Goal: Information Seeking & Learning: Learn about a topic

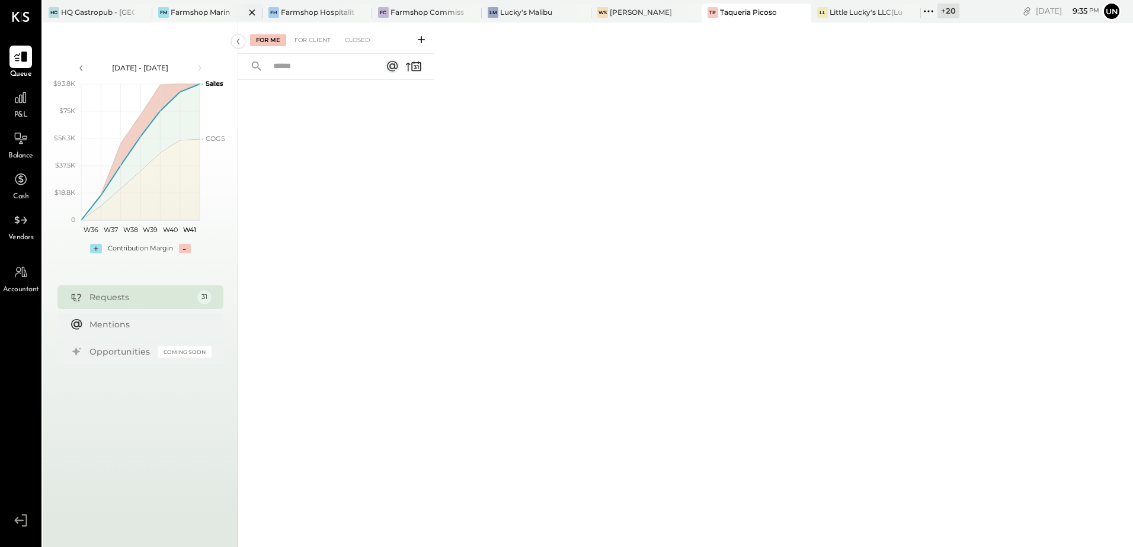
click at [200, 15] on div "Farmshop Marin" at bounding box center [200, 12] width 59 height 10
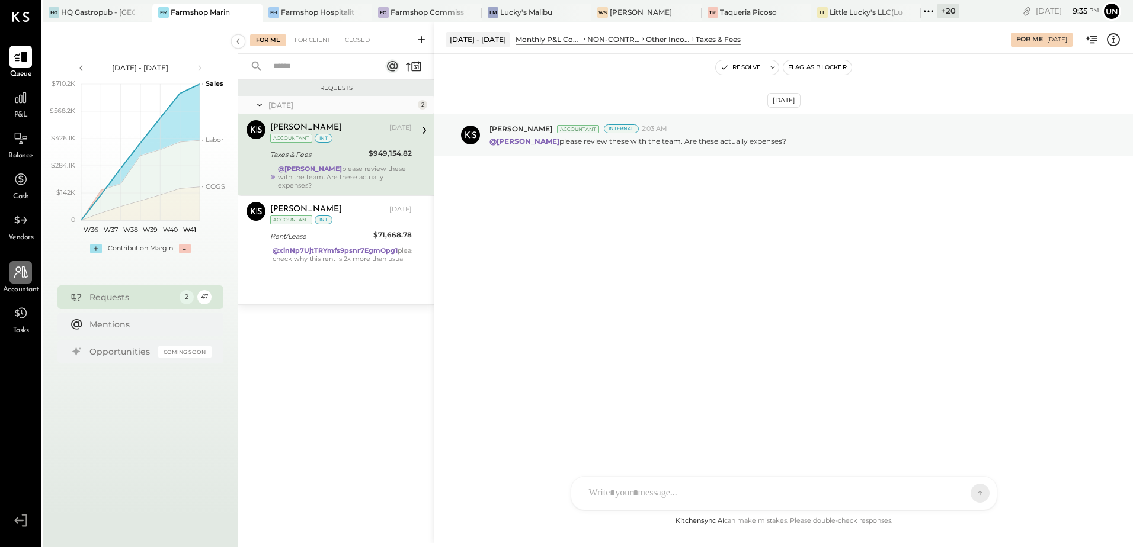
click at [20, 284] on div at bounding box center [20, 272] width 23 height 23
select select "**"
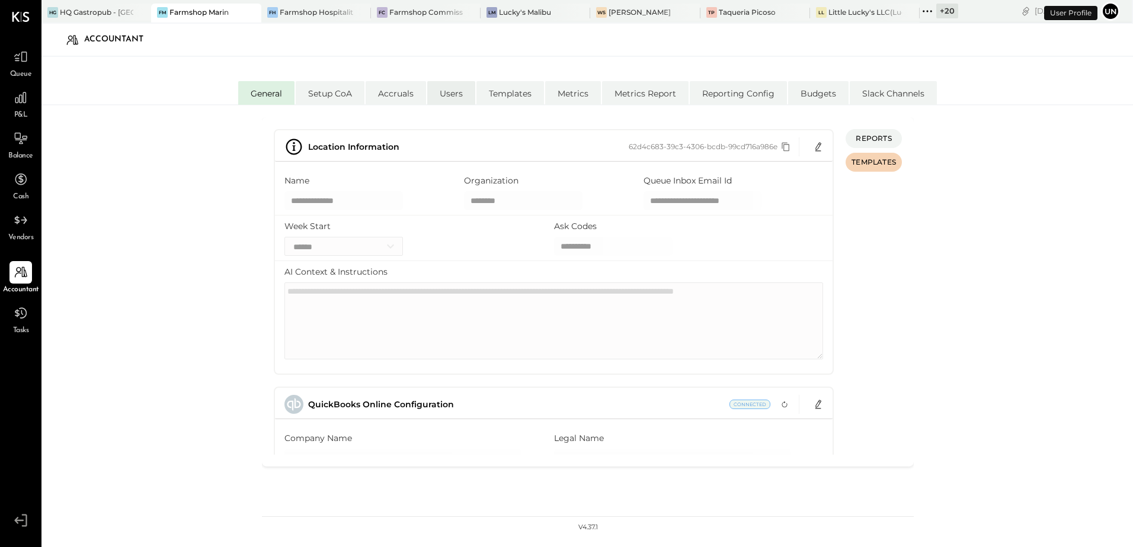
click at [452, 101] on li "Users" at bounding box center [451, 93] width 48 height 24
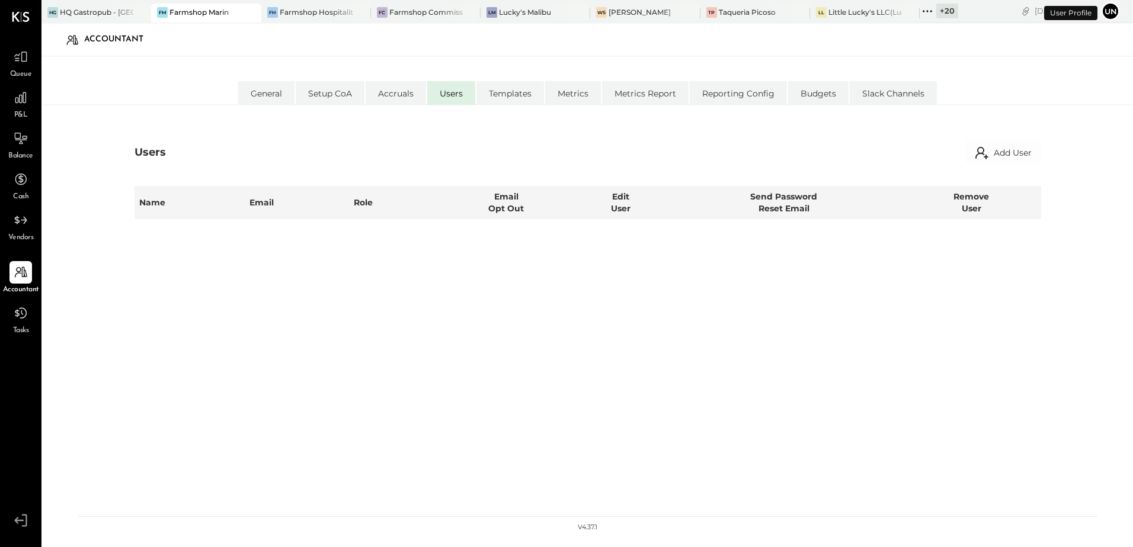
select select "**********"
select select "*****"
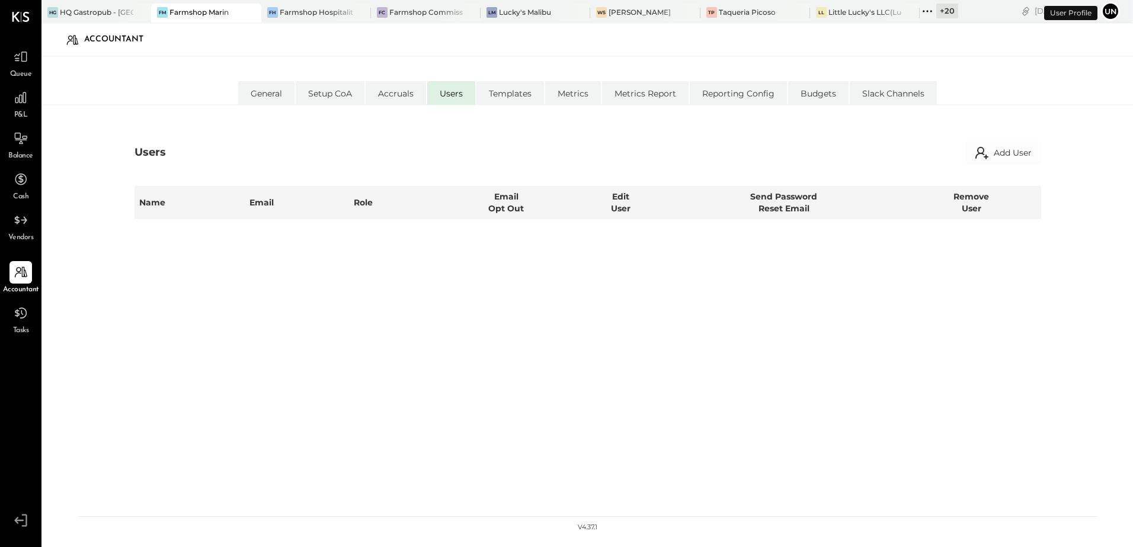
select select "**********"
select select "*****"
select select "**********"
select select "*****"
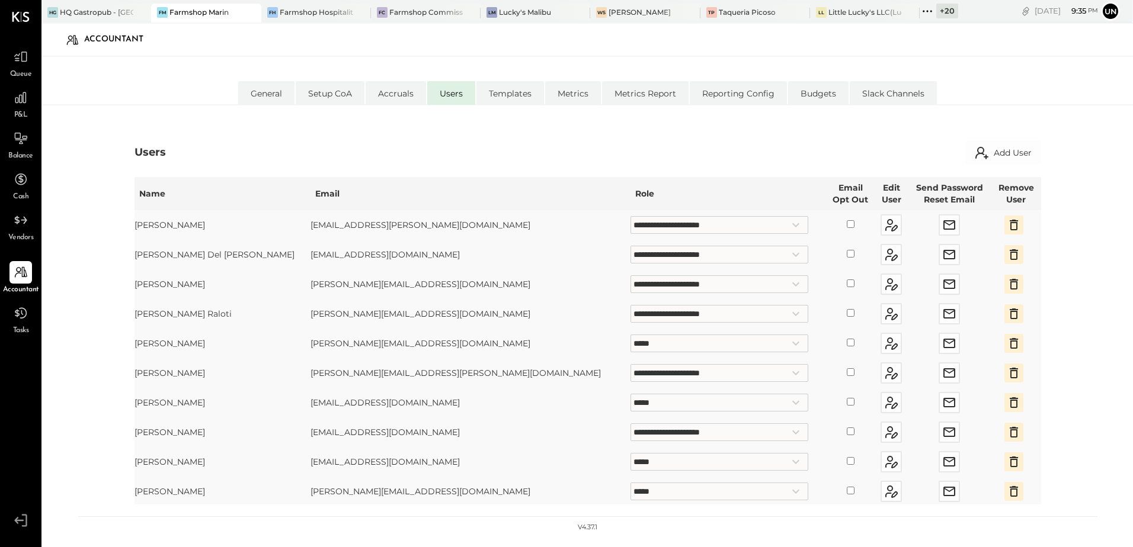
scroll to position [11, 0]
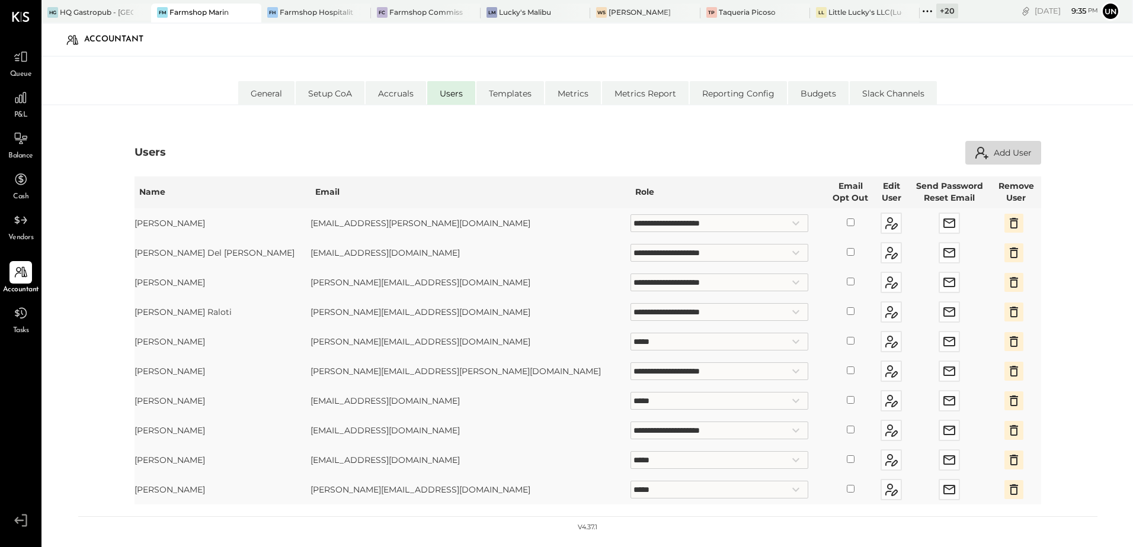
click at [1021, 150] on button "Add User" at bounding box center [1003, 153] width 76 height 24
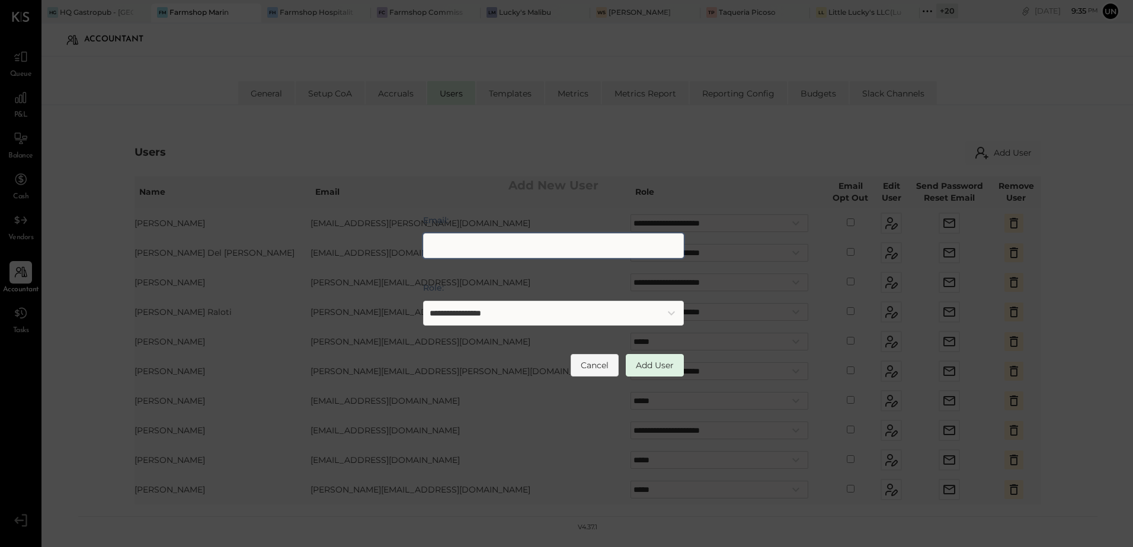
click at [501, 244] on input "Email:" at bounding box center [553, 245] width 261 height 25
type input "**********"
click at [519, 319] on select "**********" at bounding box center [553, 313] width 261 height 25
select select "**********"
click at [423, 301] on select "**********" at bounding box center [553, 313] width 261 height 25
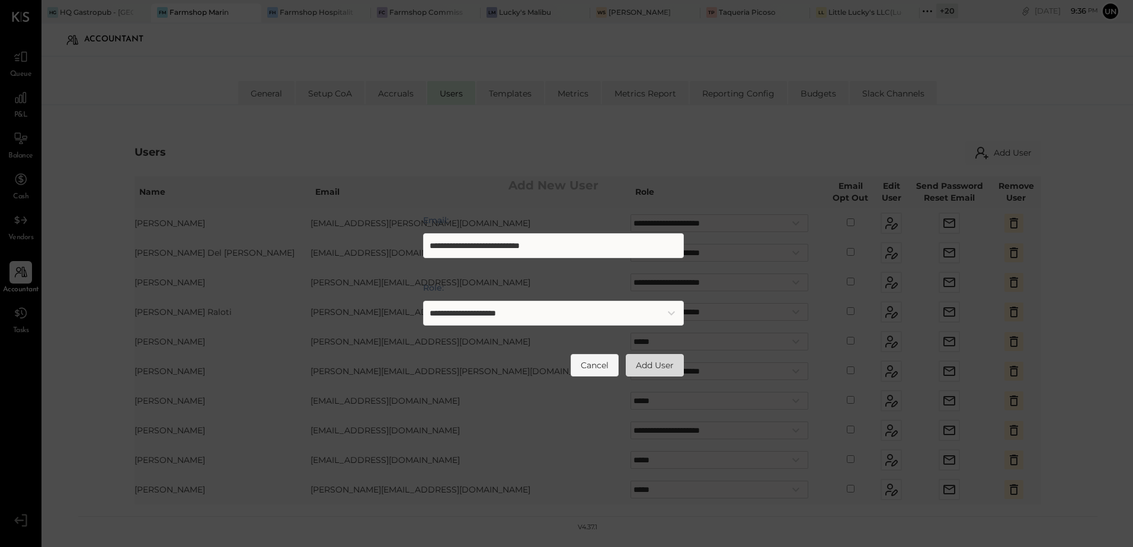
click at [664, 361] on button "Add User" at bounding box center [655, 365] width 58 height 23
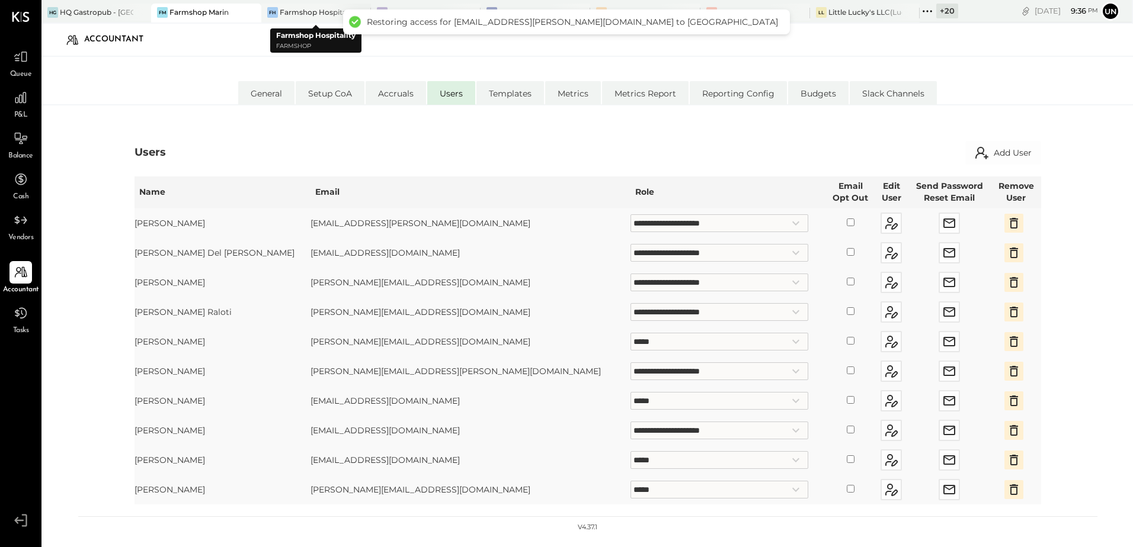
click at [319, 12] on div "Farmshop Hospitality" at bounding box center [316, 12] width 73 height 10
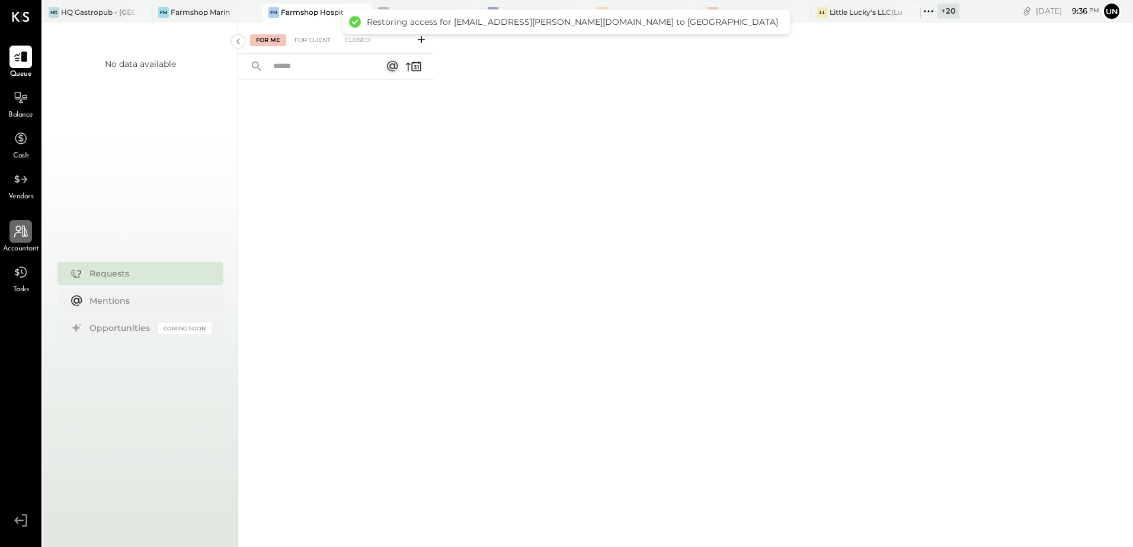
click at [13, 239] on icon at bounding box center [20, 231] width 15 height 15
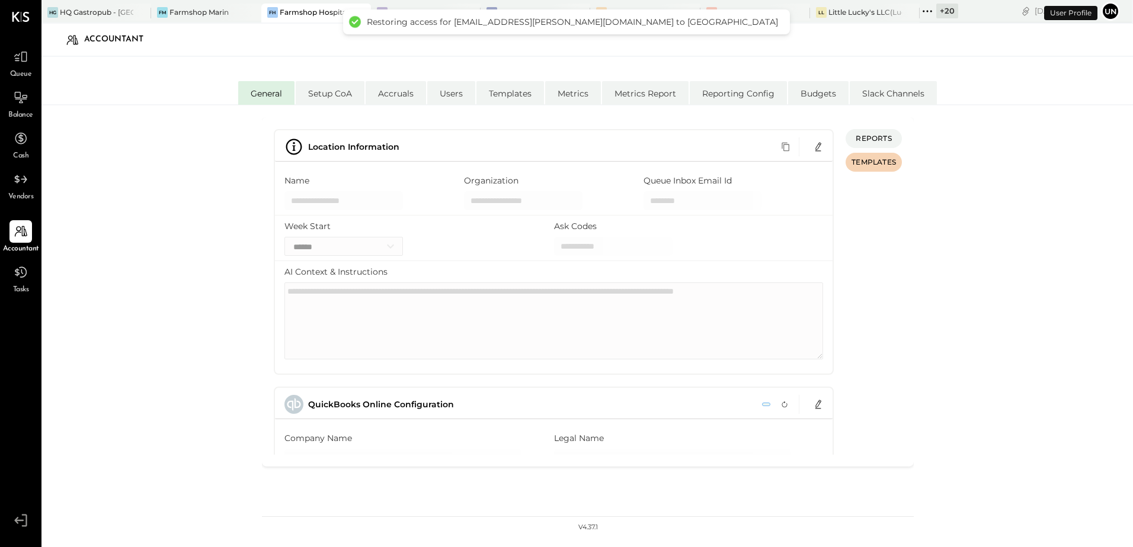
type input "**********"
type input "********"
type input "**********"
select select "**"
type input "*********"
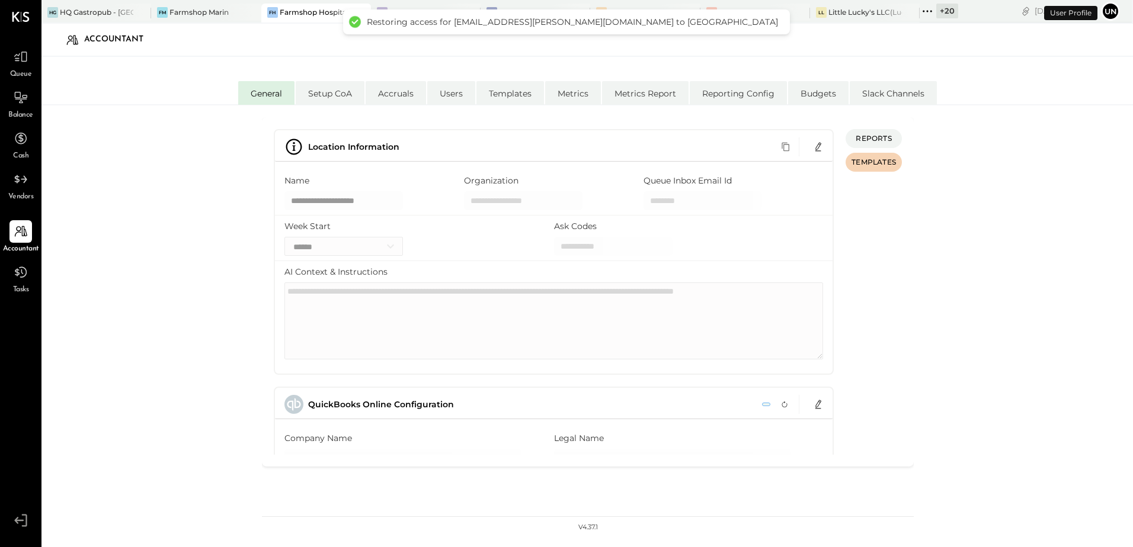
type input "**********"
click at [457, 91] on li "Users" at bounding box center [451, 93] width 48 height 24
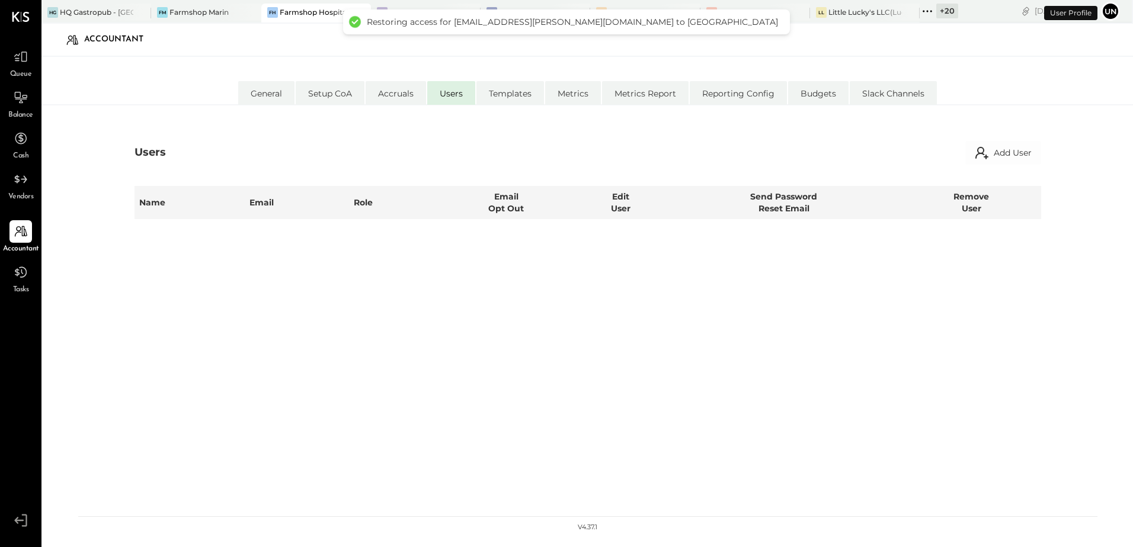
select select "**********"
select select "*****"
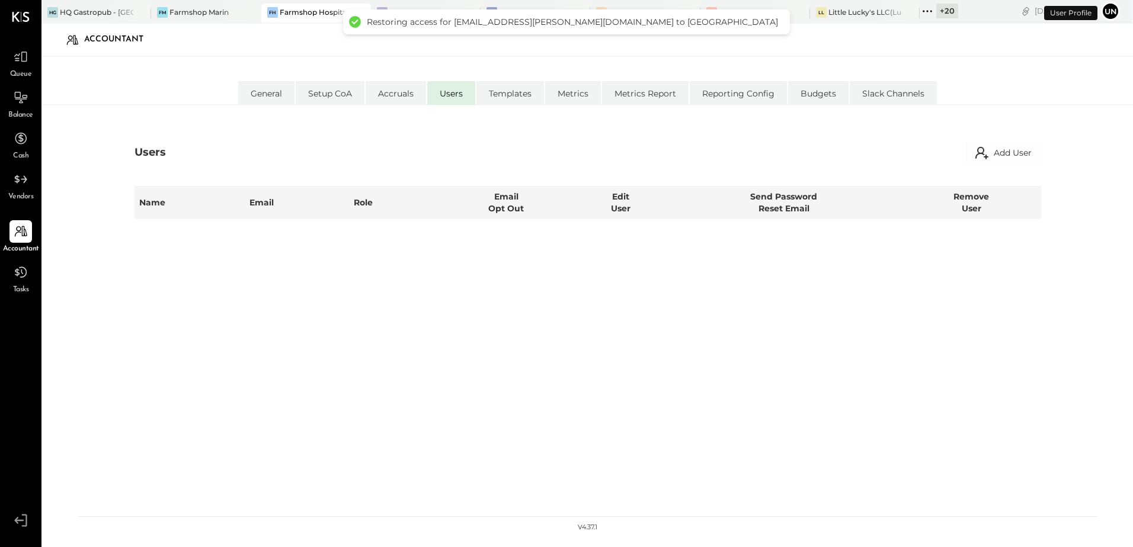
select select "**********"
select select "*****"
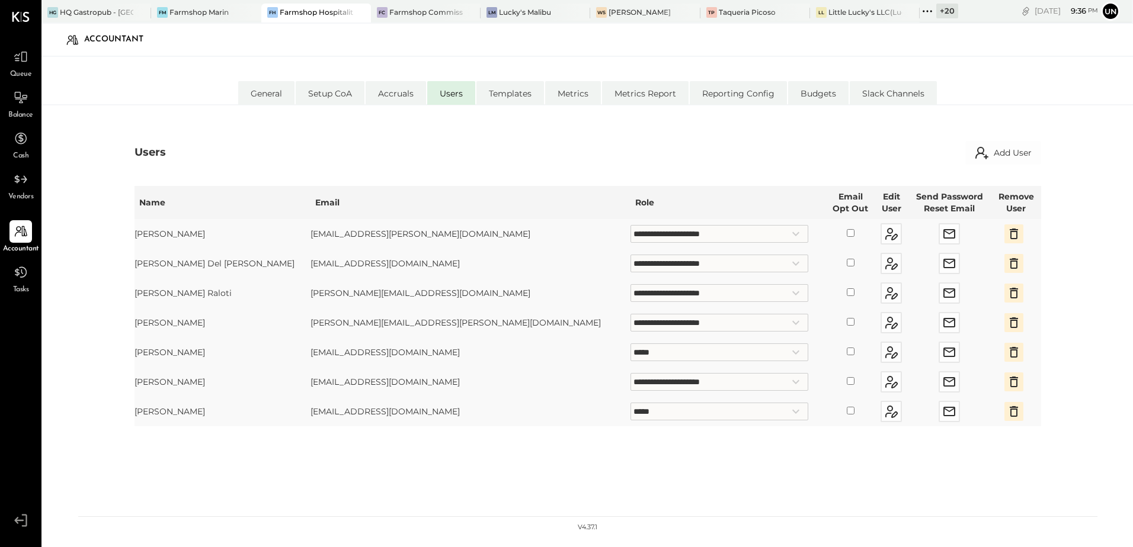
click at [387, 488] on div "**********" at bounding box center [587, 341] width 906 height 328
click at [926, 12] on icon at bounding box center [926, 11] width 15 height 15
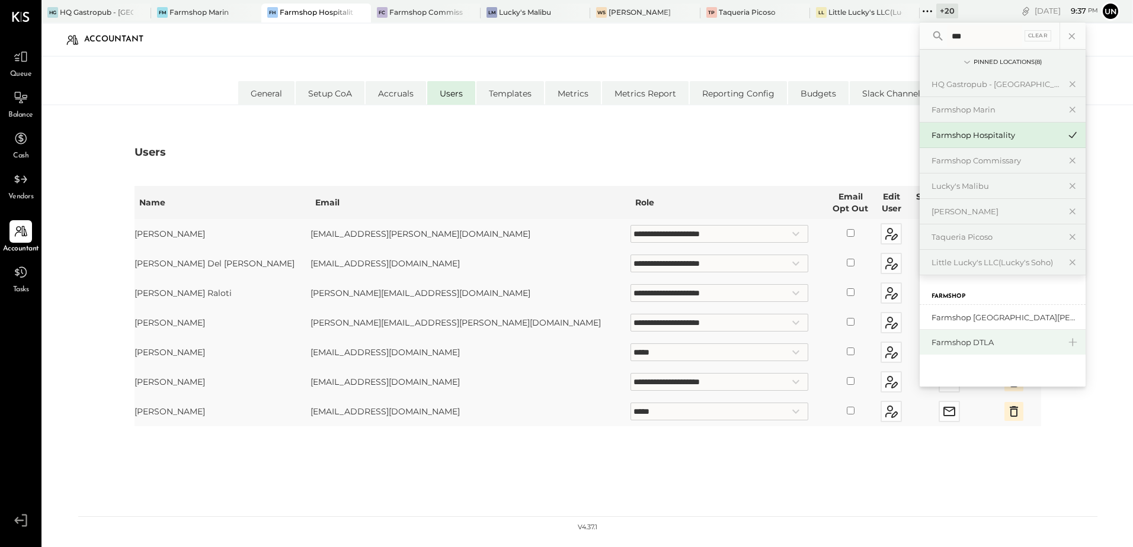
type input "***"
click at [996, 346] on div "Farmshop DTLA" at bounding box center [995, 342] width 128 height 11
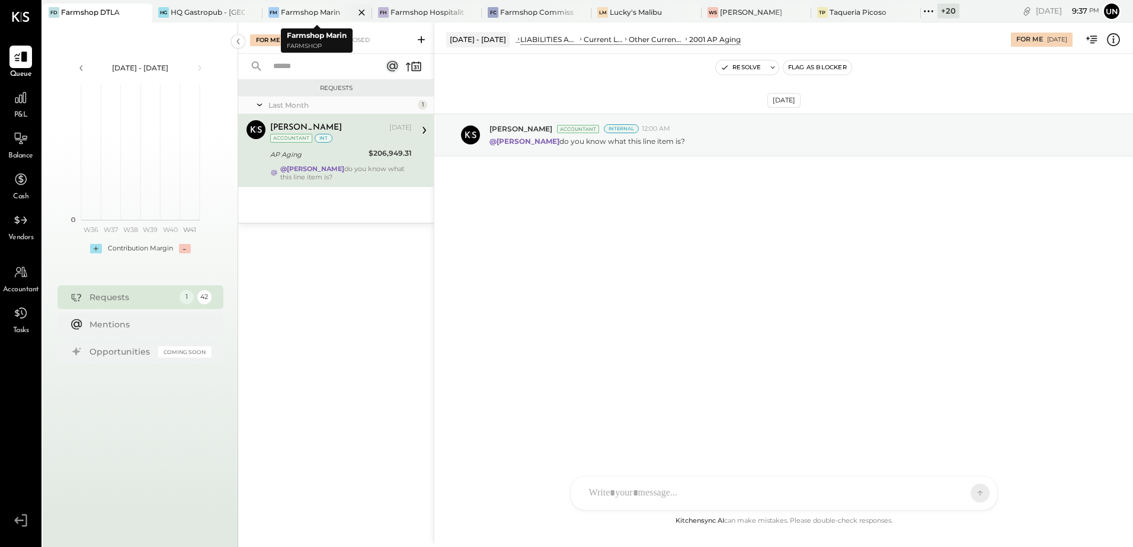
click at [279, 17] on div "FM Farmshop Marin" at bounding box center [308, 12] width 92 height 11
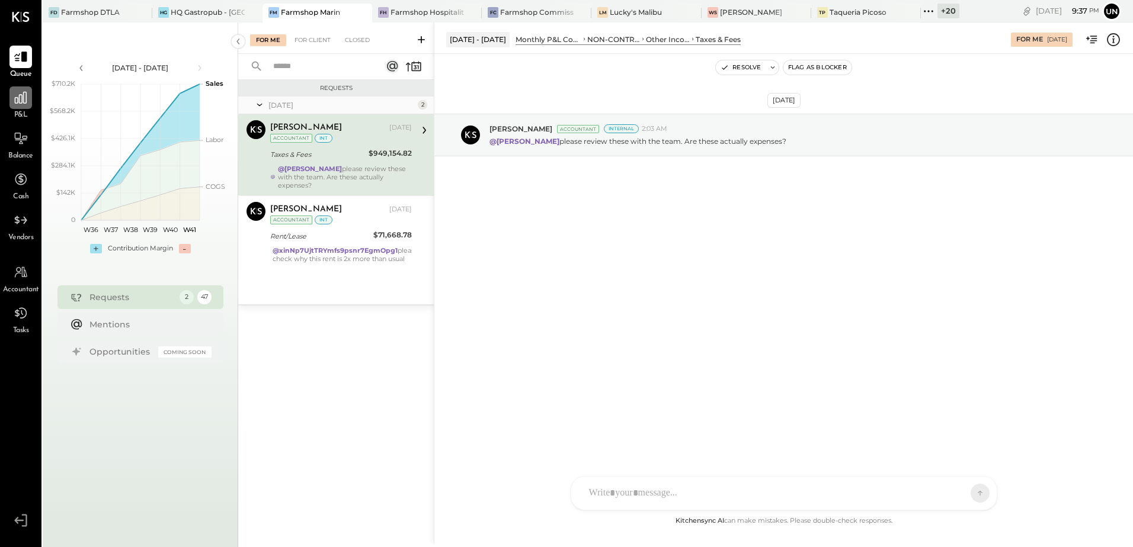
click at [28, 108] on div at bounding box center [20, 97] width 23 height 23
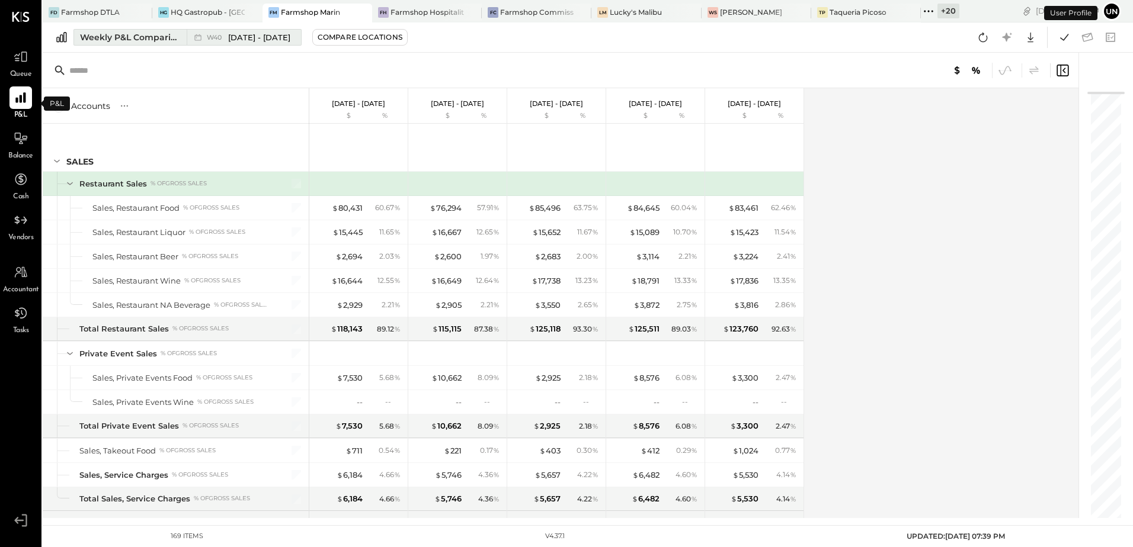
click at [96, 36] on div "Weekly P&L Comparison" at bounding box center [130, 37] width 100 height 12
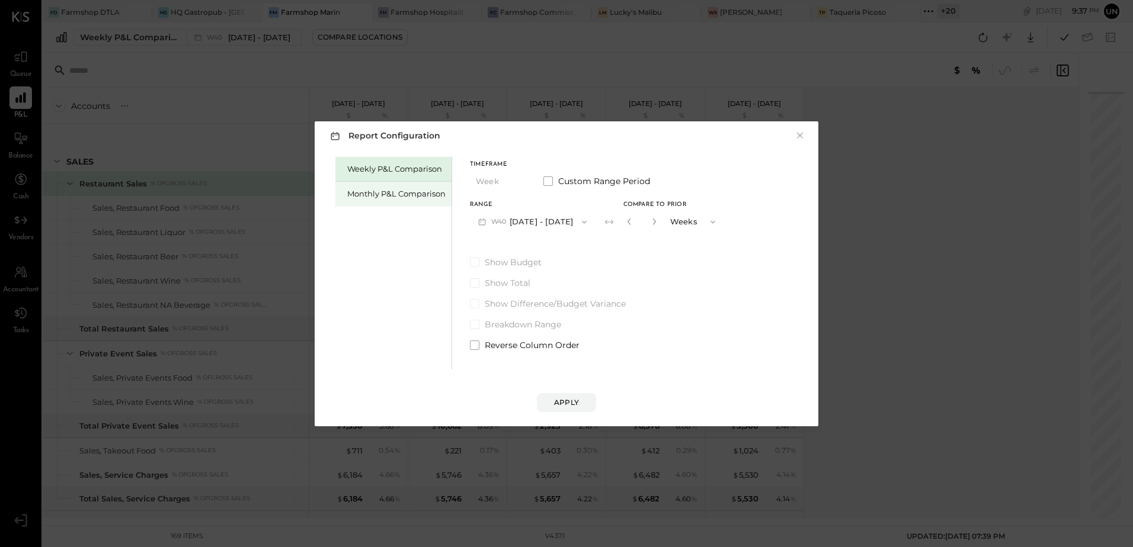
click at [392, 202] on div "Monthly P&L Comparison" at bounding box center [393, 194] width 116 height 25
click at [614, 219] on div "Compare" at bounding box center [630, 224] width 39 height 10
click at [649, 226] on button "button" at bounding box center [652, 221] width 9 height 13
type input "*"
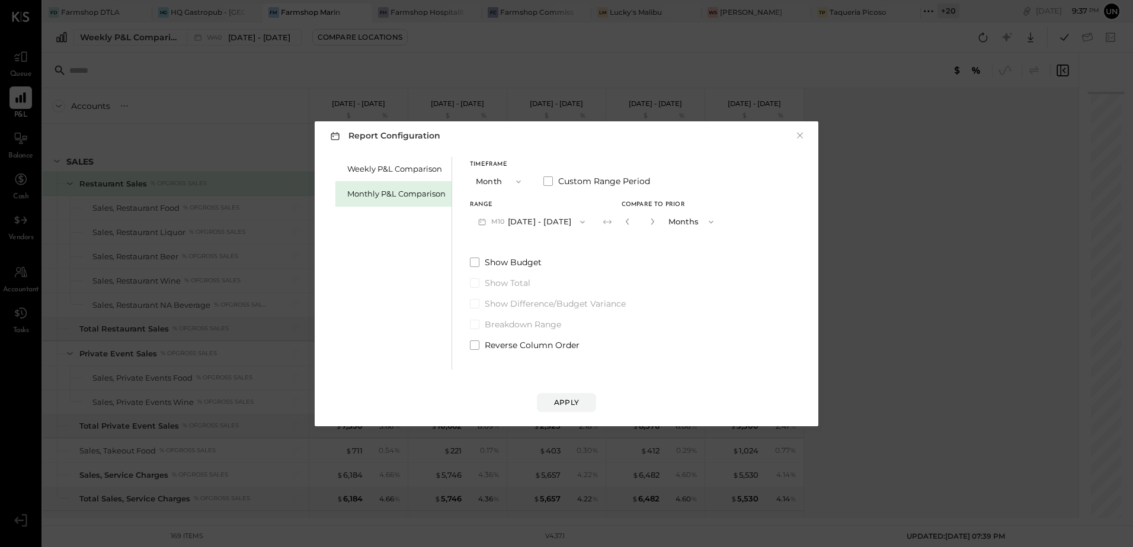
click at [578, 392] on div "Apply" at bounding box center [566, 391] width 480 height 43
click at [574, 400] on div "Apply" at bounding box center [566, 403] width 25 height 10
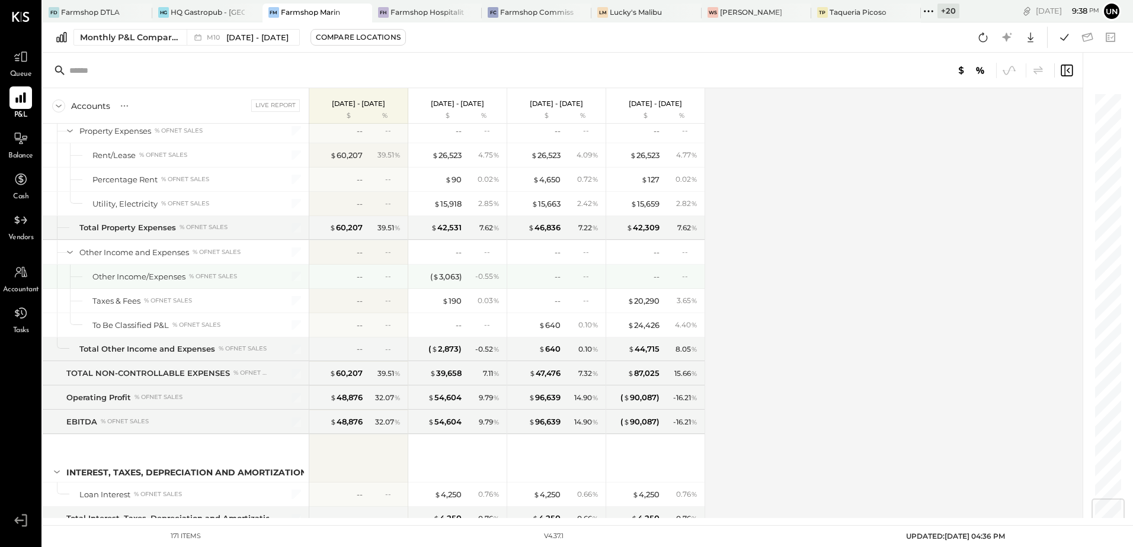
scroll to position [3443, 0]
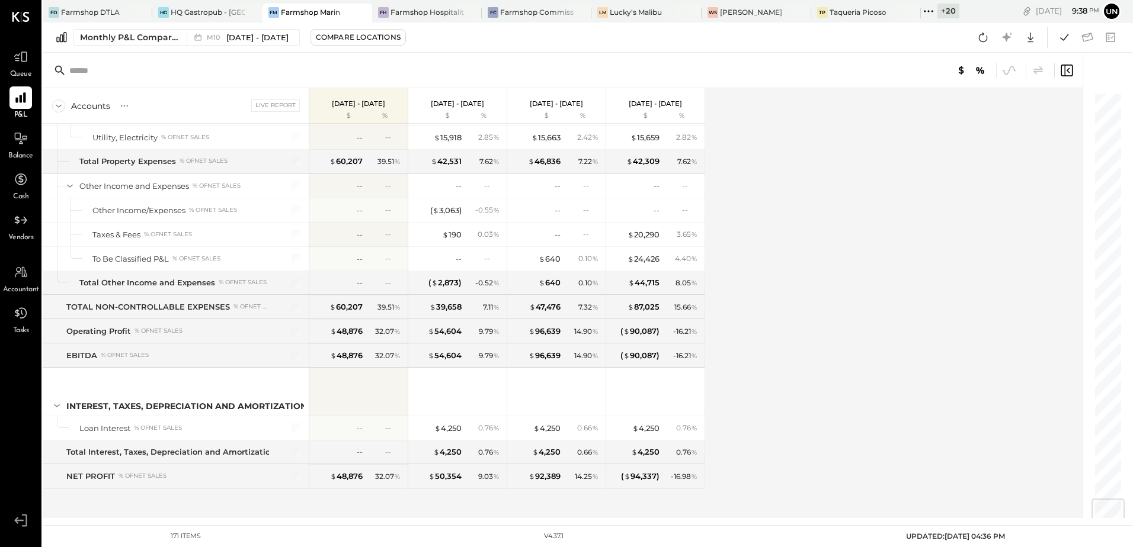
click at [930, 289] on div "Accounts S % GL Live Report [DATE] - [DATE] $ % [DATE] - [DATE] $ % [DATE] - [D…" at bounding box center [563, 303] width 1041 height 430
click at [984, 37] on icon at bounding box center [982, 37] width 15 height 15
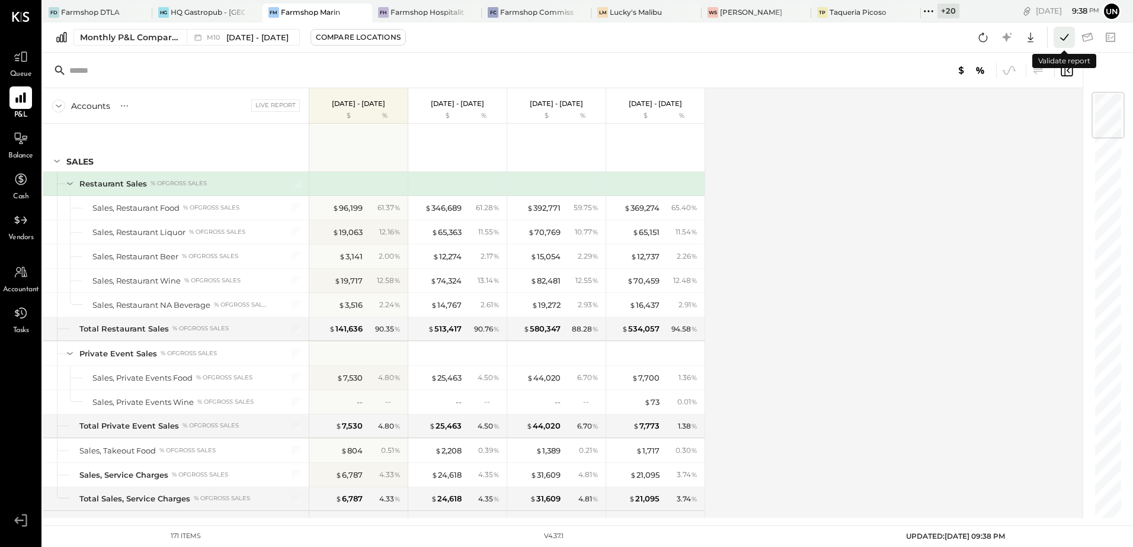
click at [1060, 40] on icon at bounding box center [1063, 37] width 15 height 15
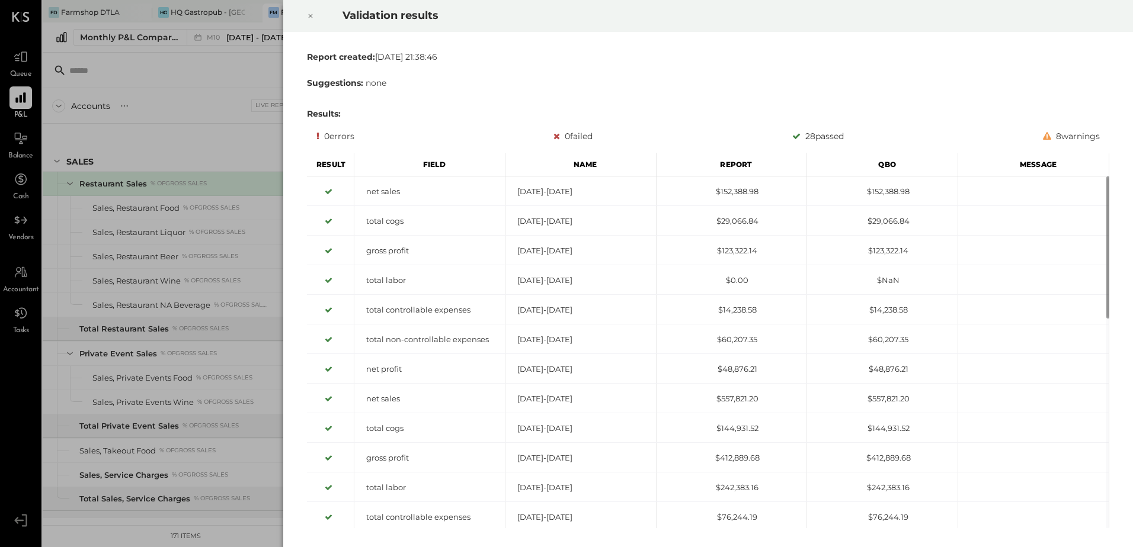
click at [309, 15] on icon at bounding box center [310, 16] width 7 height 14
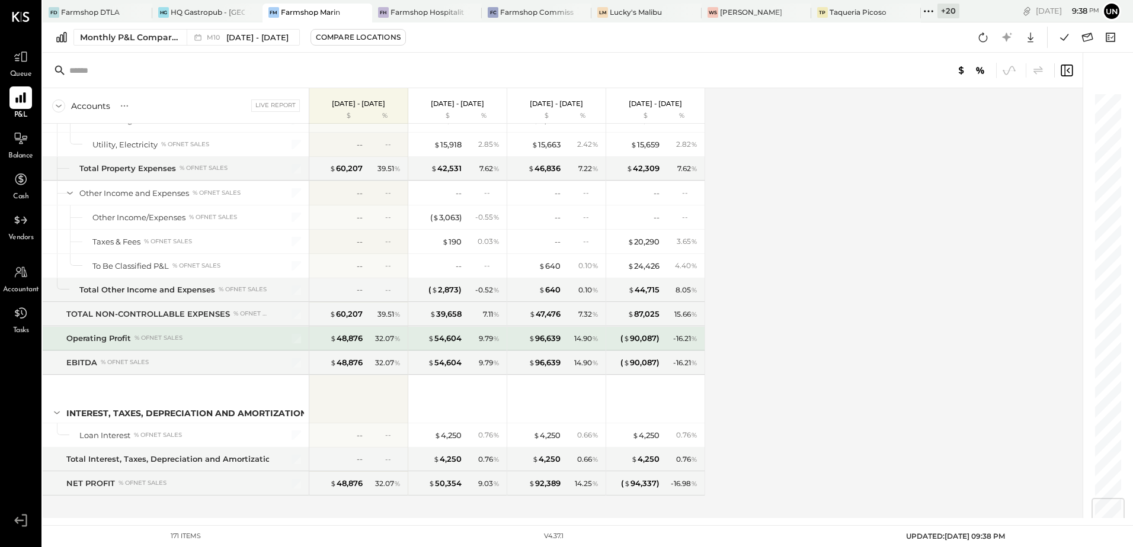
scroll to position [3443, 0]
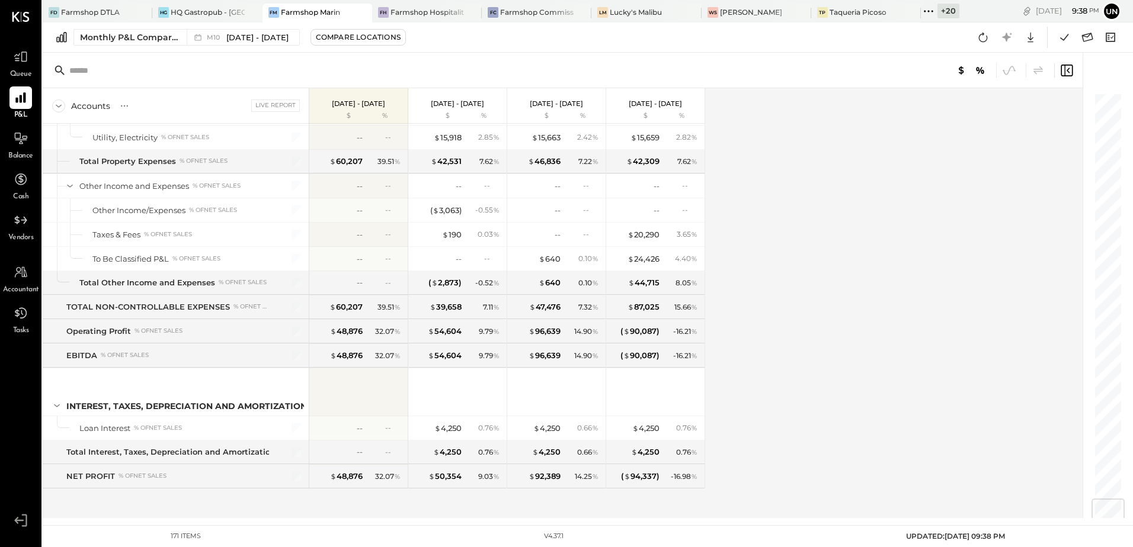
click at [860, 257] on div "Accounts S % GL Live Report [DATE] - [DATE] $ % [DATE] - [DATE] $ % [DATE] - [D…" at bounding box center [563, 303] width 1041 height 430
click at [848, 197] on div "Accounts S % GL Live Report [DATE] - [DATE] $ % [DATE] - [DATE] $ % [DATE] - [D…" at bounding box center [563, 303] width 1041 height 430
click at [1089, 37] on icon at bounding box center [1086, 37] width 15 height 15
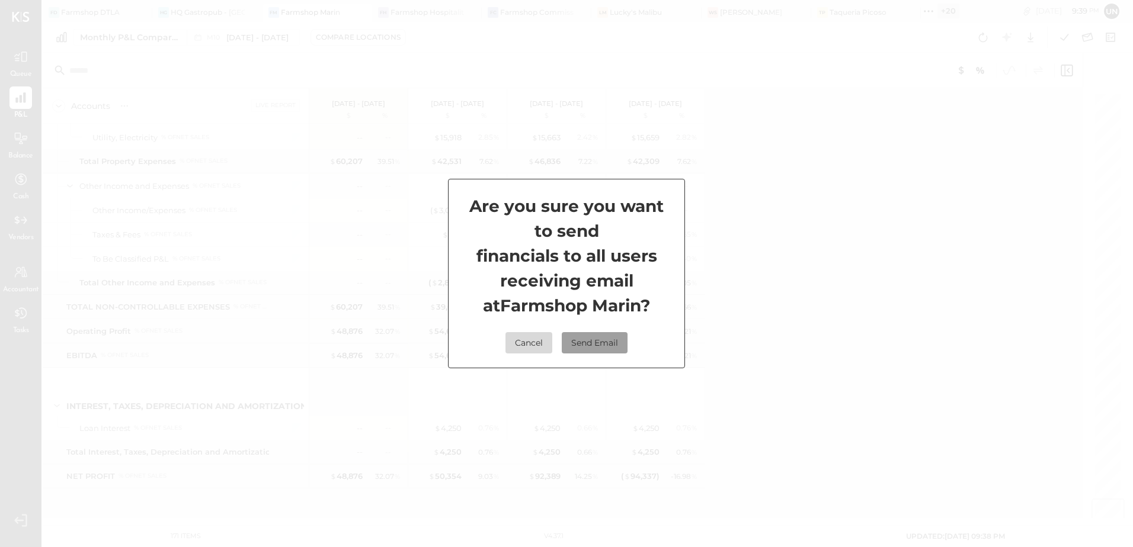
click at [598, 341] on button "Send Email" at bounding box center [595, 342] width 66 height 21
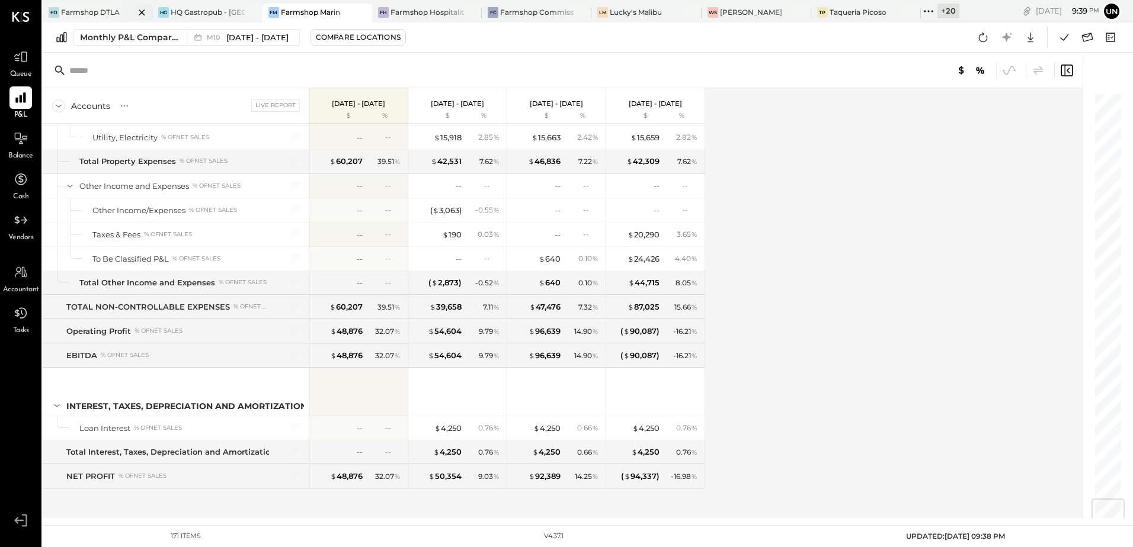
drag, startPoint x: 82, startPoint y: 10, endPoint x: 123, endPoint y: 18, distance: 42.3
click at [82, 10] on div "Farmshop DTLA" at bounding box center [90, 12] width 59 height 10
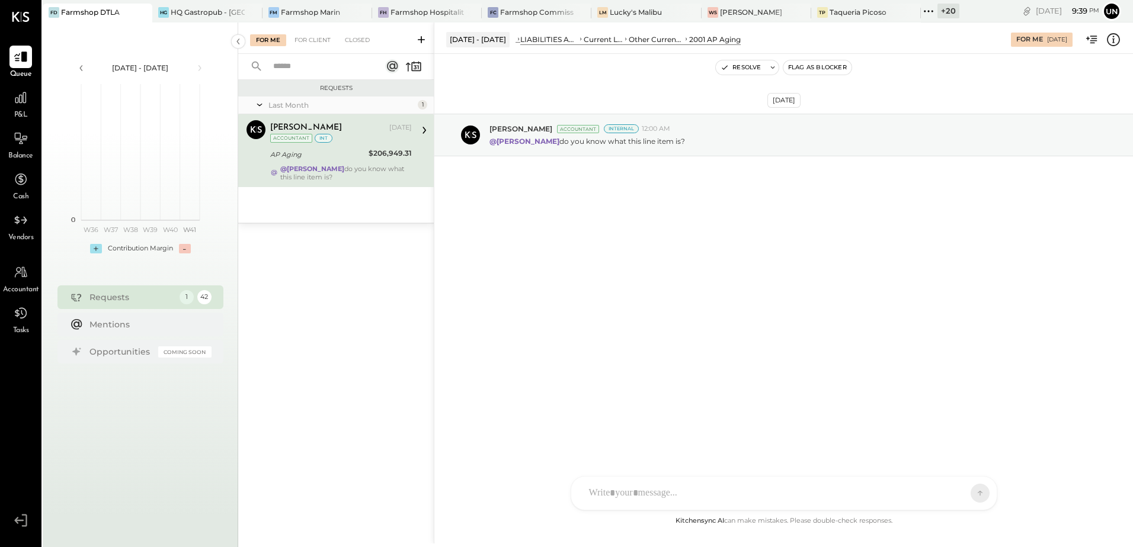
click at [27, 110] on div "P&L" at bounding box center [20, 103] width 23 height 34
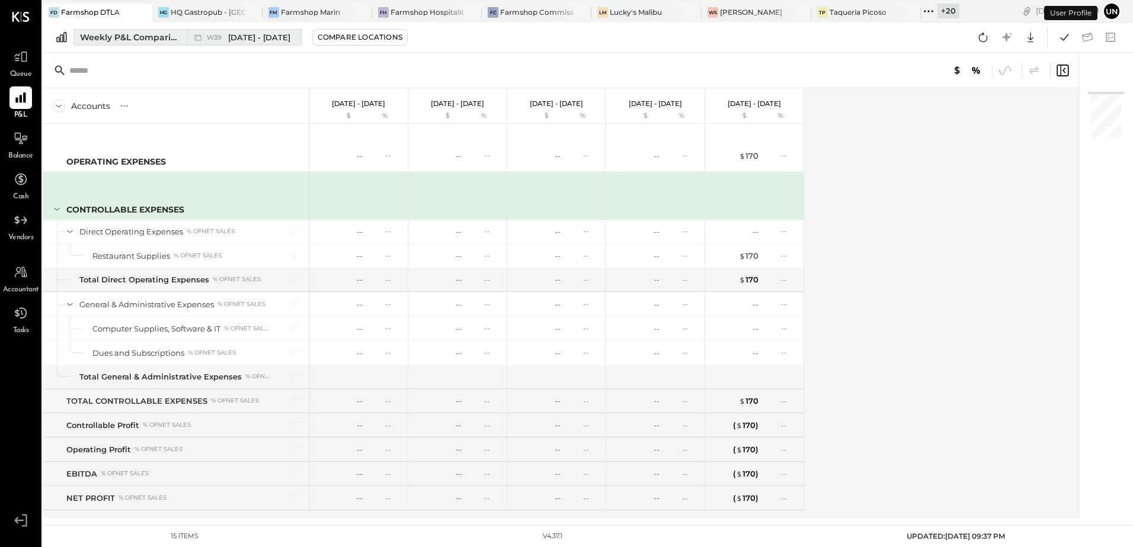
click at [152, 38] on div "Weekly P&L Comparison" at bounding box center [130, 37] width 100 height 12
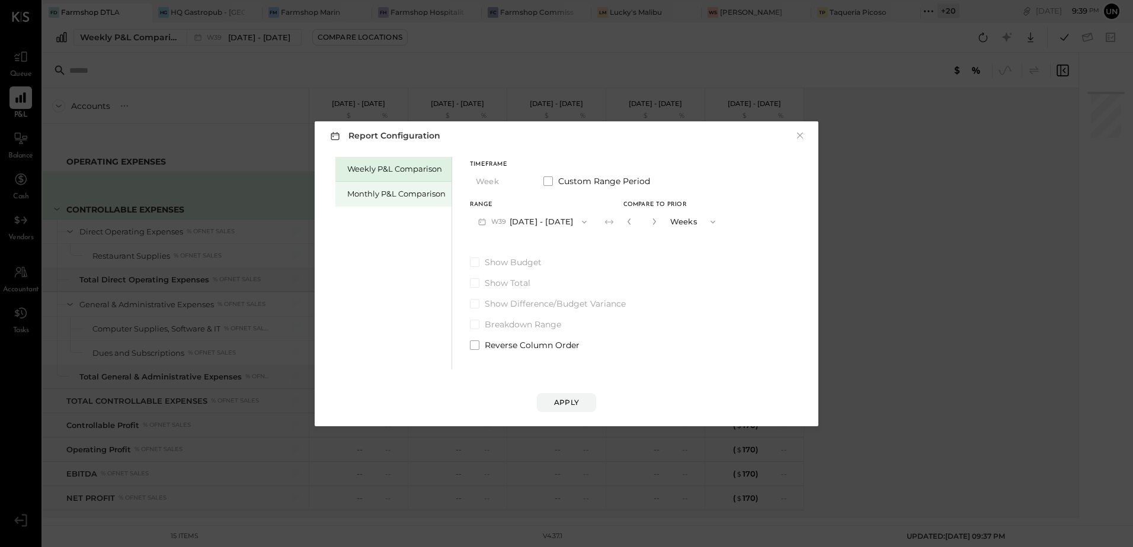
click at [383, 195] on div "Monthly P&L Comparison" at bounding box center [396, 193] width 98 height 11
click at [650, 224] on button "Compare" at bounding box center [632, 224] width 59 height 19
click at [664, 220] on button "Months" at bounding box center [693, 222] width 59 height 22
click at [656, 220] on div "*" at bounding box center [654, 222] width 63 height 22
click at [650, 220] on icon "button" at bounding box center [653, 221] width 7 height 7
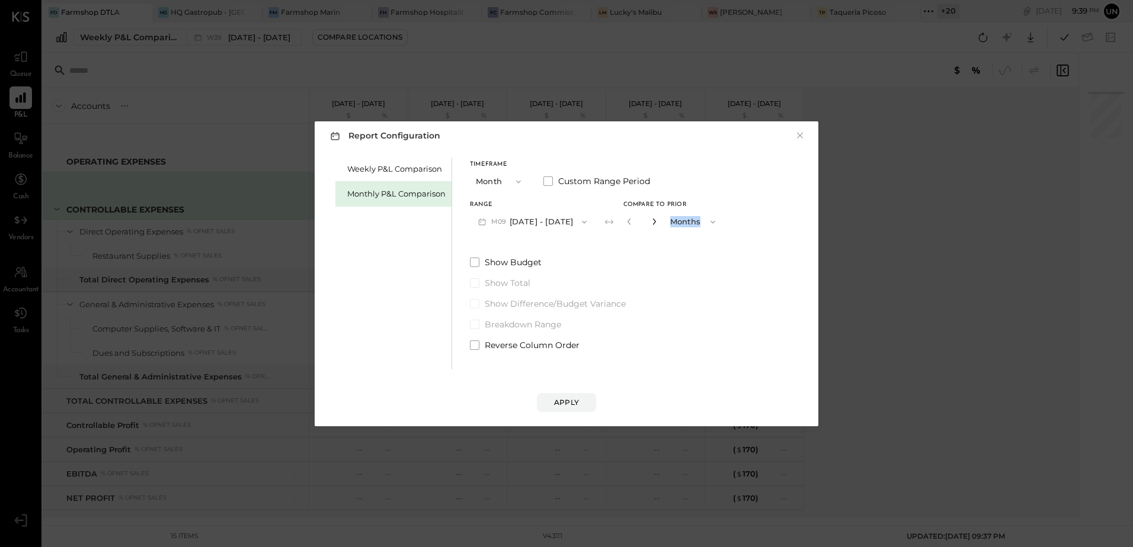
click at [652, 222] on icon "button" at bounding box center [653, 222] width 3 height 7
type input "*"
click at [571, 398] on div "Apply" at bounding box center [566, 403] width 25 height 10
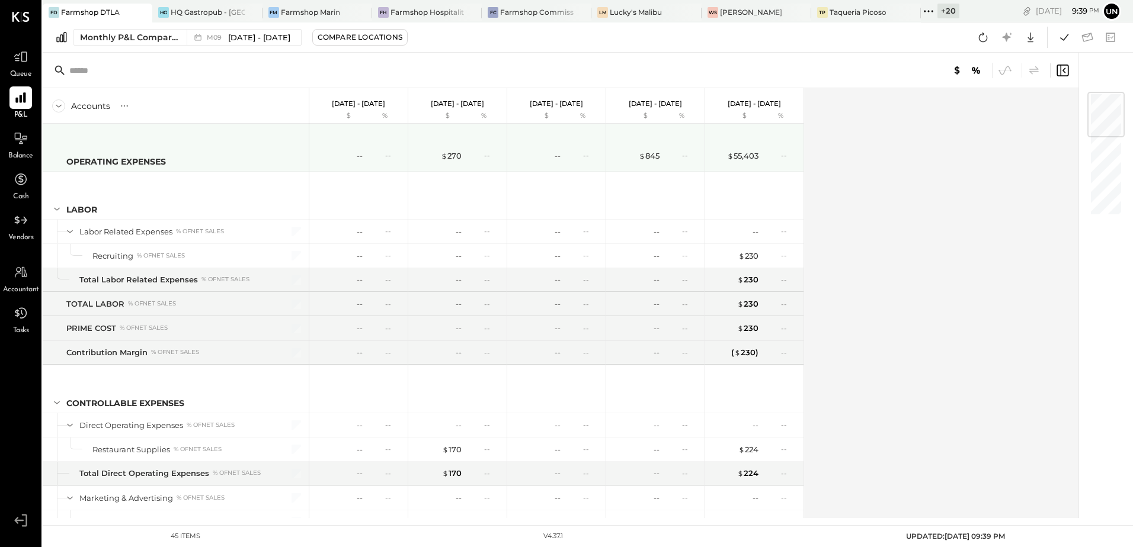
click at [744, 162] on div "$ 55,403 --" at bounding box center [755, 156] width 89 height 24
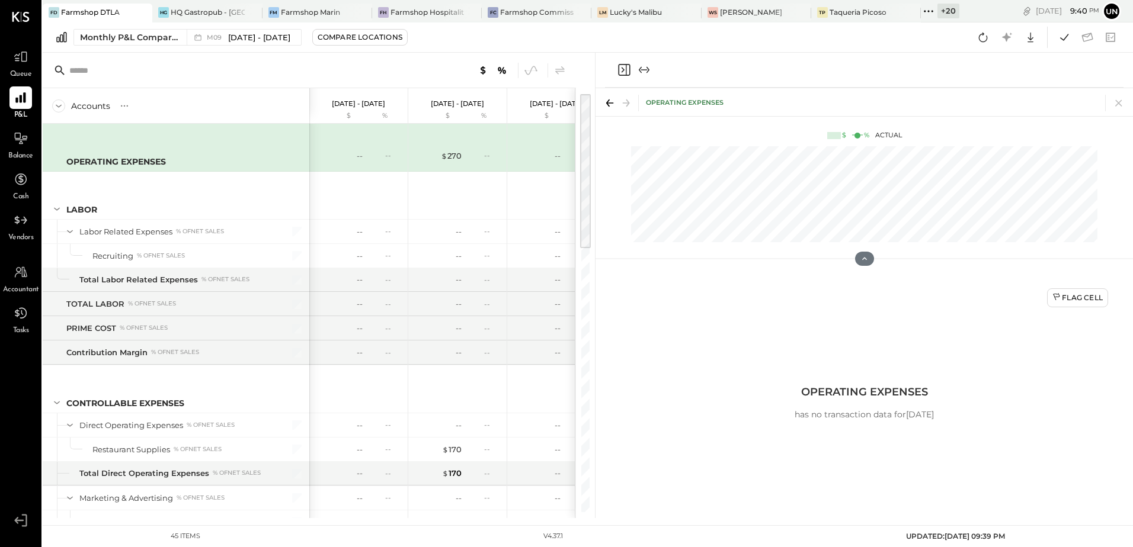
click at [621, 69] on icon "Close panel" at bounding box center [624, 70] width 14 height 14
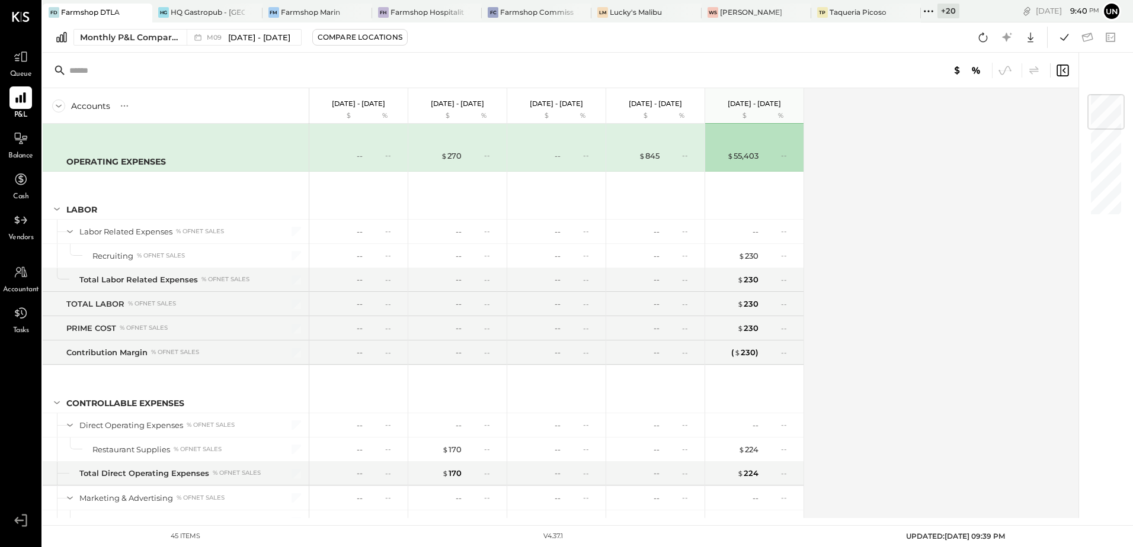
click at [931, 230] on div "Accounts S % GL [DATE] - [DATE] $ % [DATE] - [DATE] $ % [DATE] - [DATE] $ % [DA…" at bounding box center [561, 303] width 1037 height 430
click at [944, 132] on div "Accounts S % GL [DATE] - [DATE] $ % [DATE] - [DATE] $ % [DATE] - [DATE] $ % [DA…" at bounding box center [561, 303] width 1037 height 430
click at [981, 41] on icon at bounding box center [983, 37] width 9 height 9
click at [960, 235] on div "Accounts S % GL [DATE] - [DATE] $ % [DATE] - [DATE] $ % [DATE] - [DATE] $ % [DA…" at bounding box center [561, 303] width 1037 height 430
click at [445, 12] on div at bounding box center [460, 12] width 41 height 17
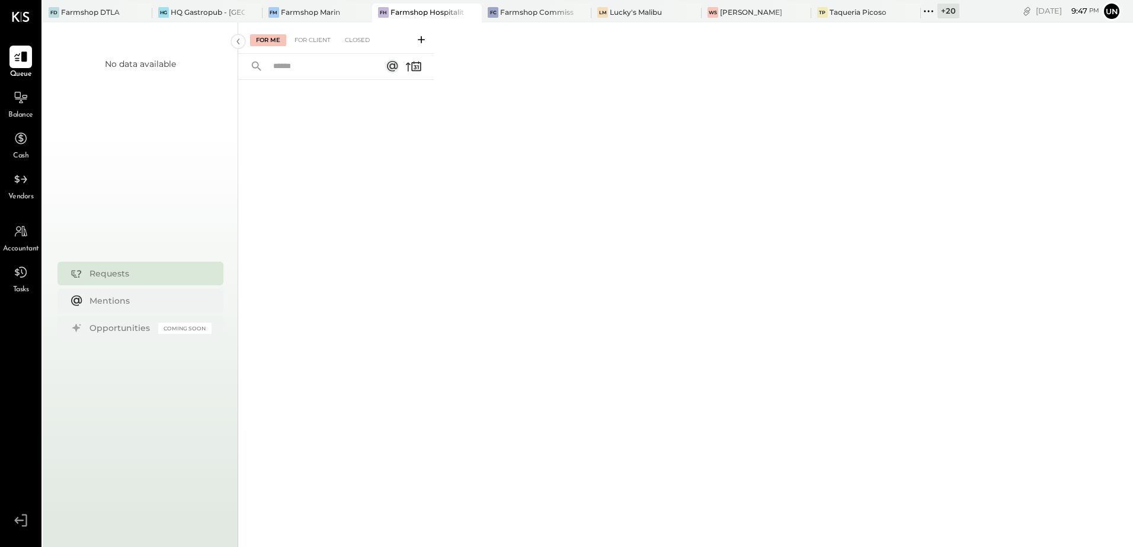
click at [375, 251] on div at bounding box center [335, 297] width 195 height 435
click at [14, 112] on span "Balance" at bounding box center [20, 115] width 25 height 11
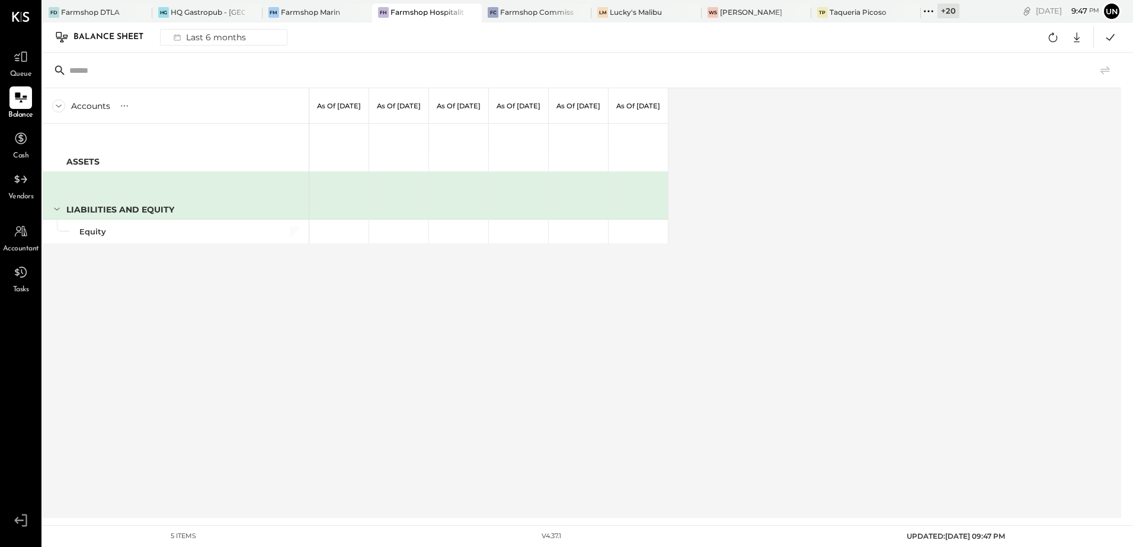
click at [864, 240] on div "Accounts S GL As of [DATE] As of [DATE] As of [DATE] As of [DATE] As of [DATE] …" at bounding box center [583, 303] width 1080 height 430
click at [931, 8] on icon at bounding box center [928, 11] width 15 height 15
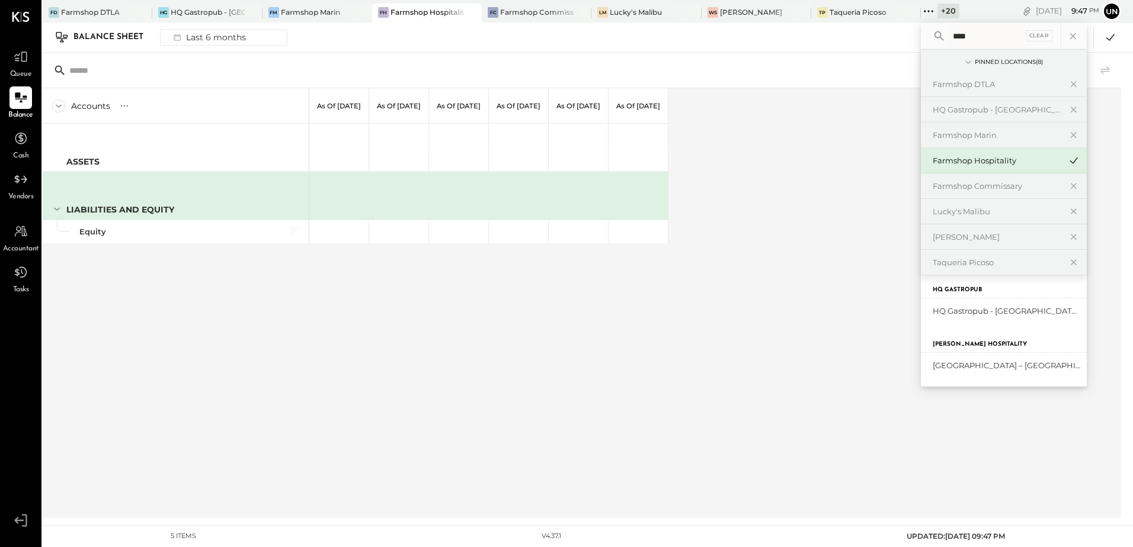
scroll to position [7, 0]
type input "****"
click at [1030, 309] on div "Farmshop [GEOGRAPHIC_DATA][PERSON_NAME]" at bounding box center [996, 311] width 128 height 11
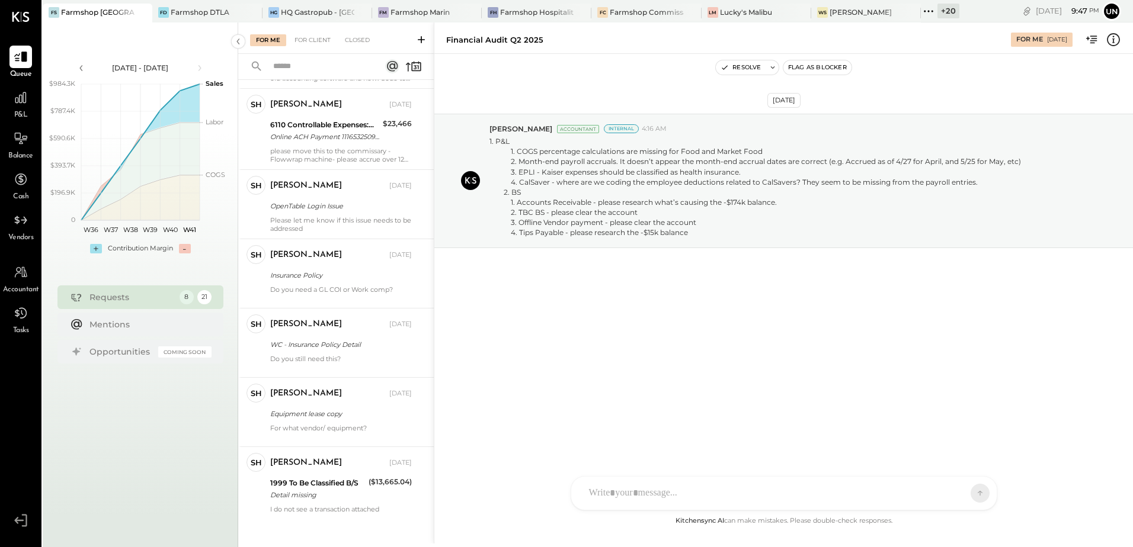
scroll to position [215, 0]
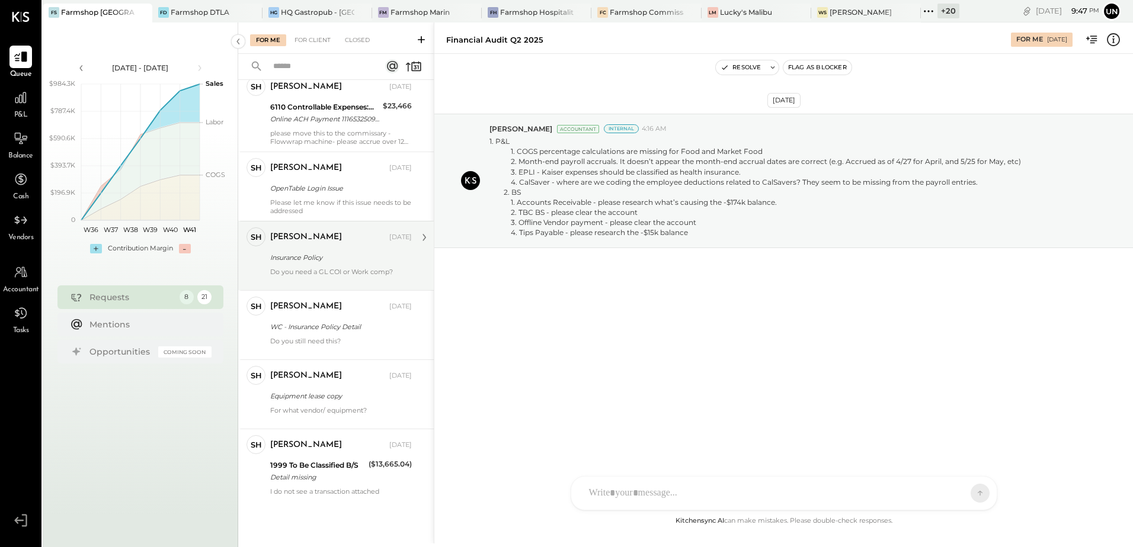
click at [291, 264] on div "Insurance Policy" at bounding box center [339, 258] width 138 height 14
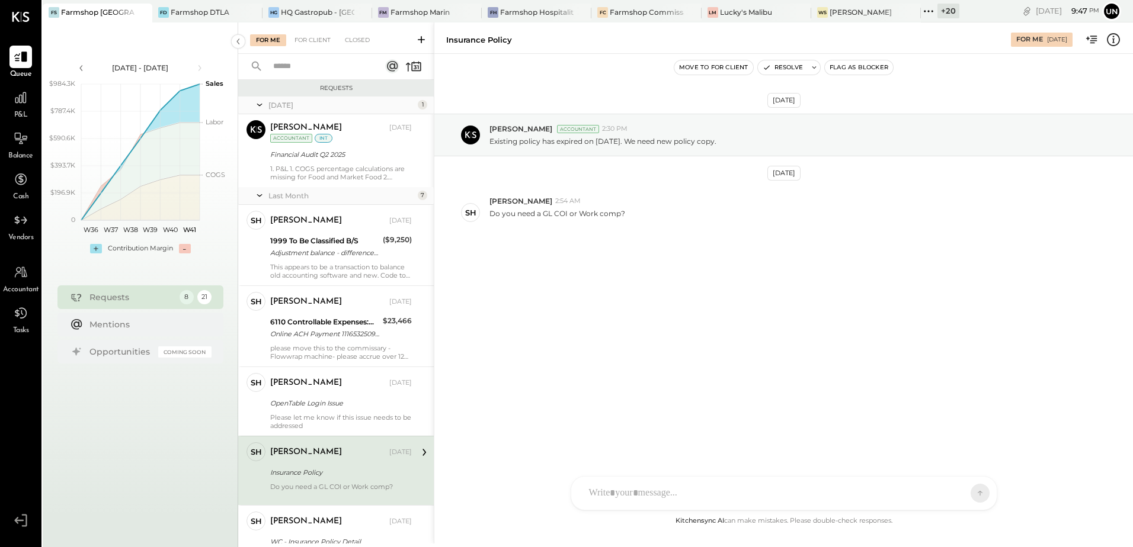
click at [307, 31] on div "For Me For Client Closed" at bounding box center [335, 38] width 195 height 31
click at [317, 166] on div "1. P&L 1. COGS percentage calculations are missing for Food and Market Food 2. …" at bounding box center [341, 173] width 142 height 17
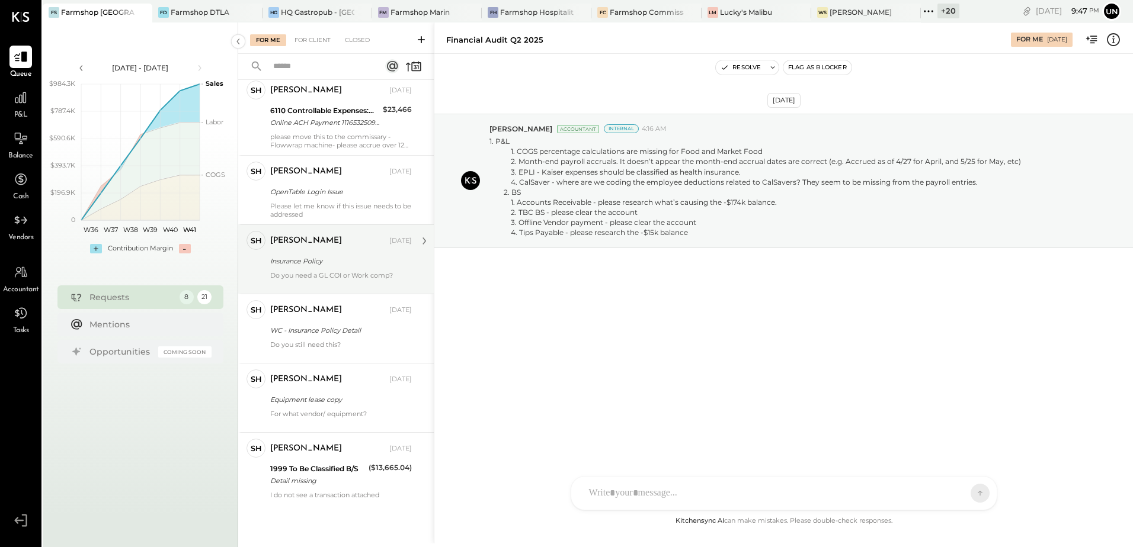
scroll to position [215, 0]
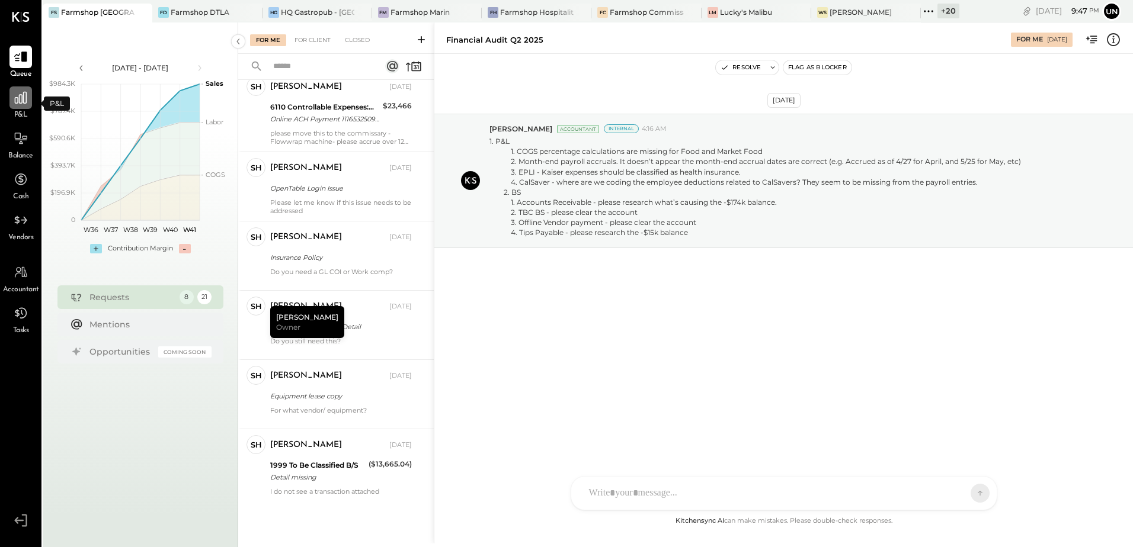
click at [17, 104] on icon at bounding box center [20, 97] width 15 height 15
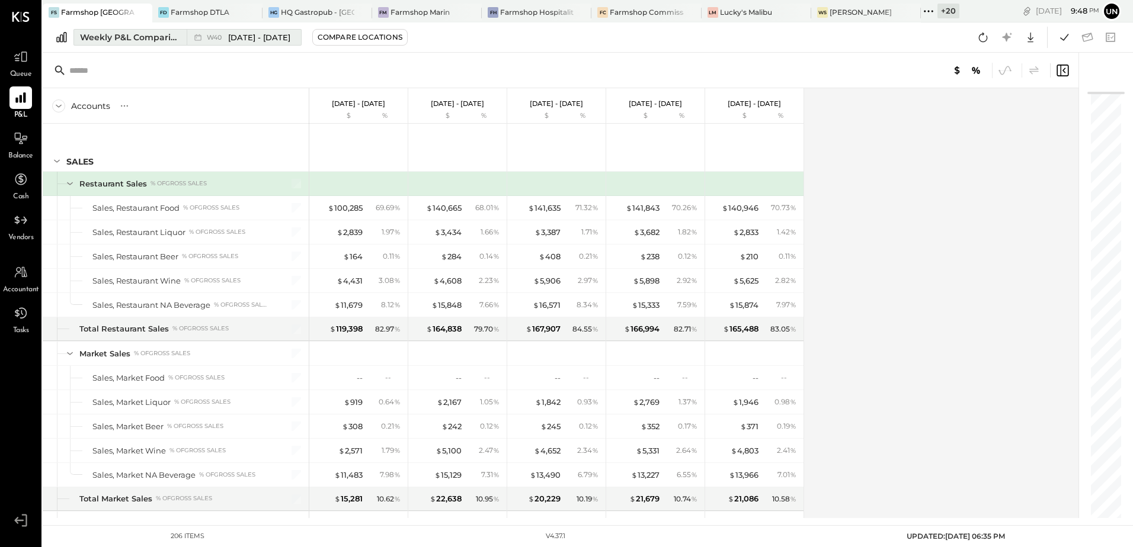
click at [151, 36] on div "Weekly P&L Comparison" at bounding box center [130, 37] width 100 height 12
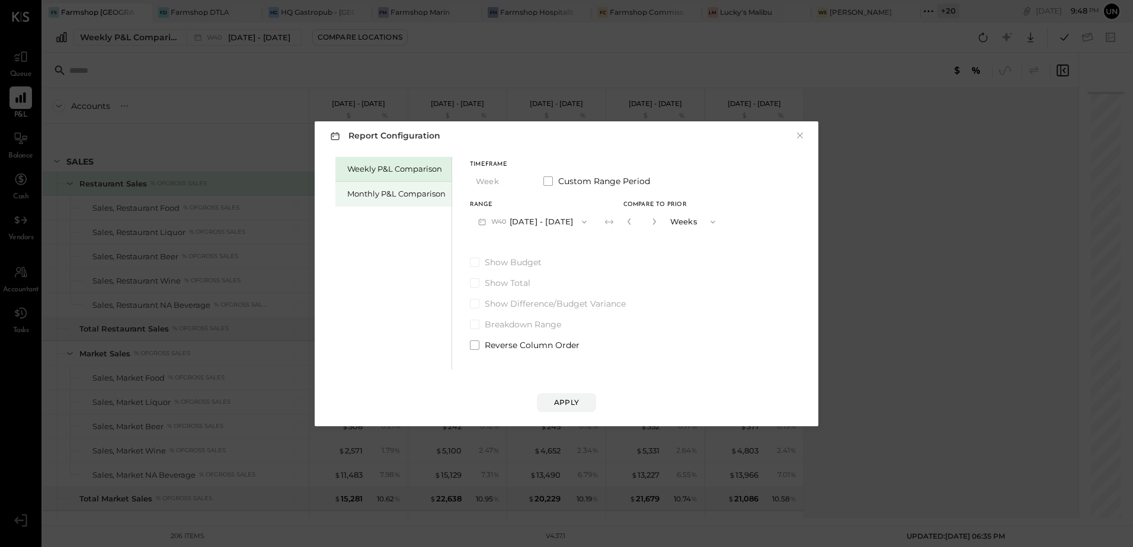
click at [379, 198] on div "Monthly P&L Comparison" at bounding box center [396, 193] width 98 height 11
click at [626, 231] on button "Compare" at bounding box center [630, 224] width 59 height 19
click at [649, 225] on icon "button" at bounding box center [652, 221] width 7 height 7
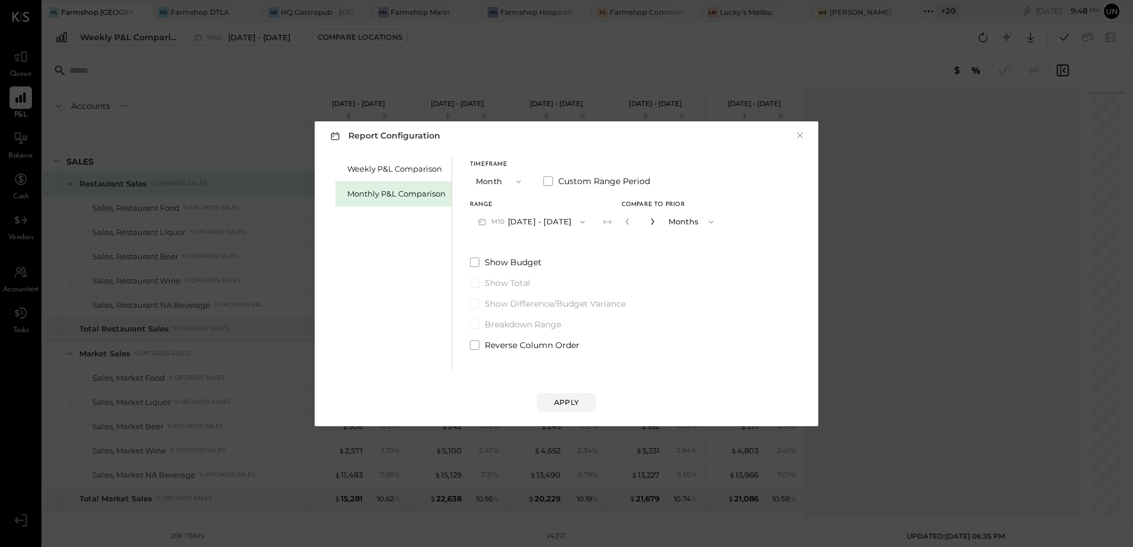
type input "*"
click at [575, 408] on button "Apply" at bounding box center [566, 402] width 59 height 19
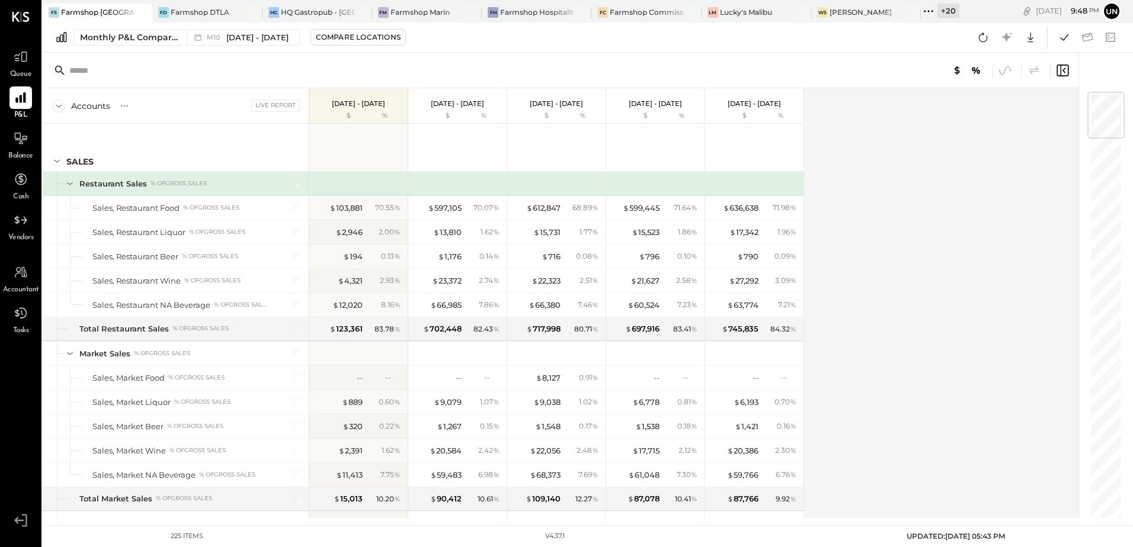
click at [987, 36] on icon at bounding box center [982, 37] width 15 height 15
click at [986, 254] on div "Accounts S % GL Live Report [DATE] - [DATE] $ % [DATE] - [DATE] $ % [DATE] - [D…" at bounding box center [561, 303] width 1037 height 430
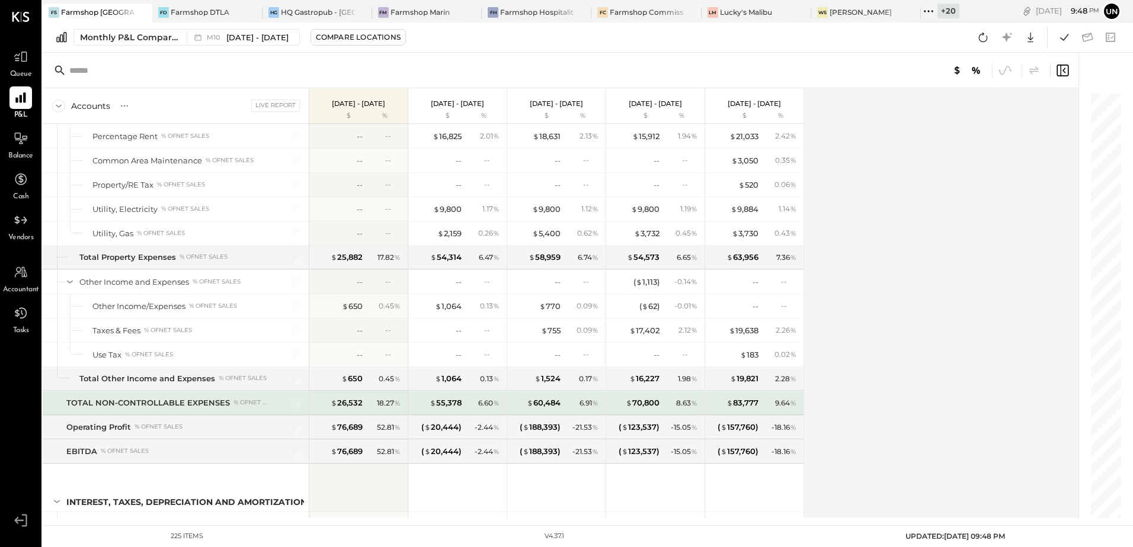
scroll to position [4658, 0]
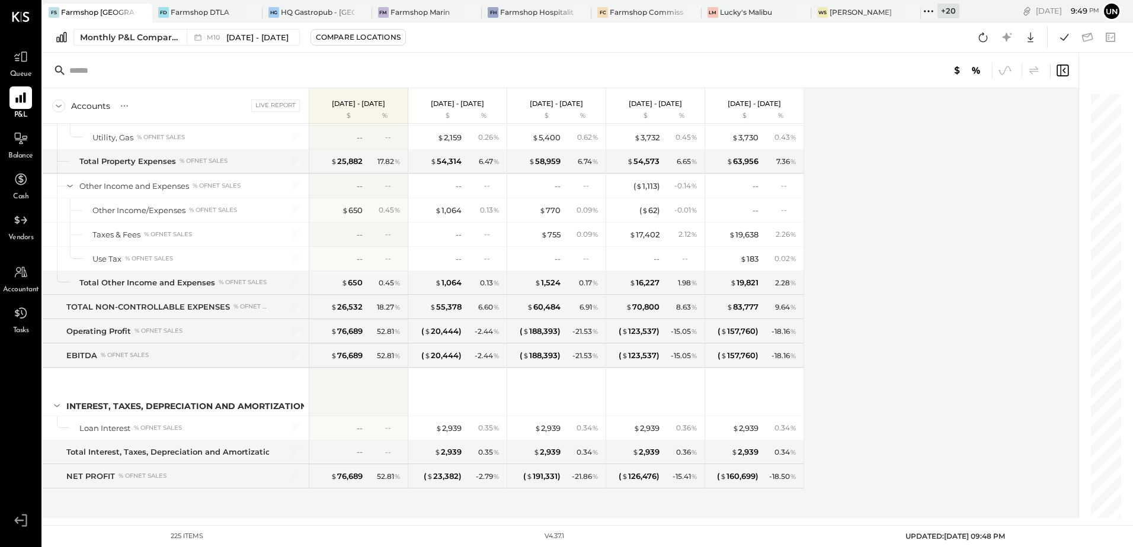
click at [980, 253] on div "Accounts S % GL Live Report [DATE] - [DATE] $ % [DATE] - [DATE] $ % [DATE] - [D…" at bounding box center [561, 303] width 1037 height 430
click at [1065, 43] on icon at bounding box center [1063, 37] width 15 height 15
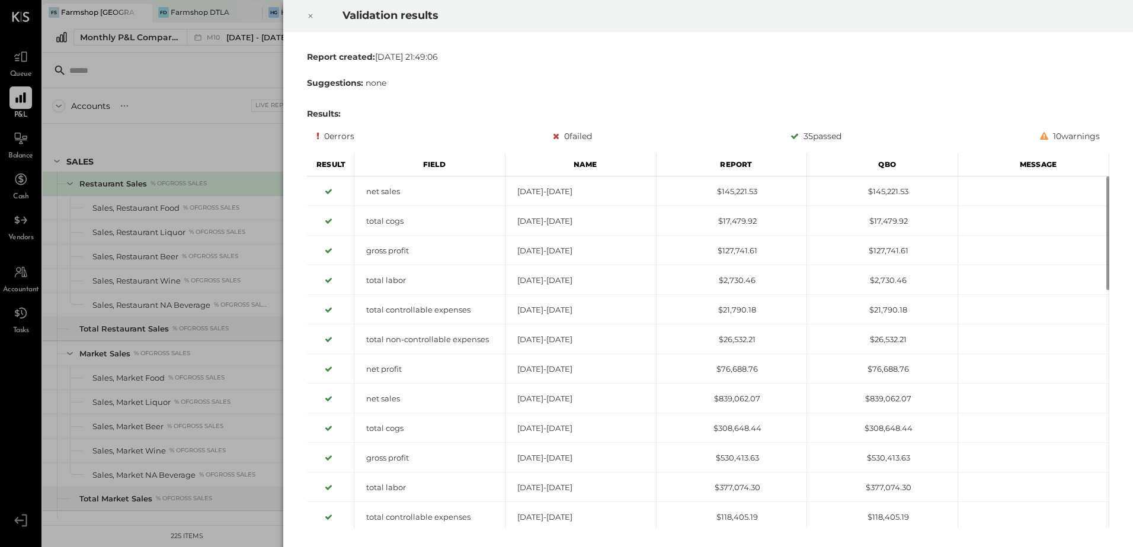
click at [311, 17] on icon at bounding box center [310, 16] width 7 height 14
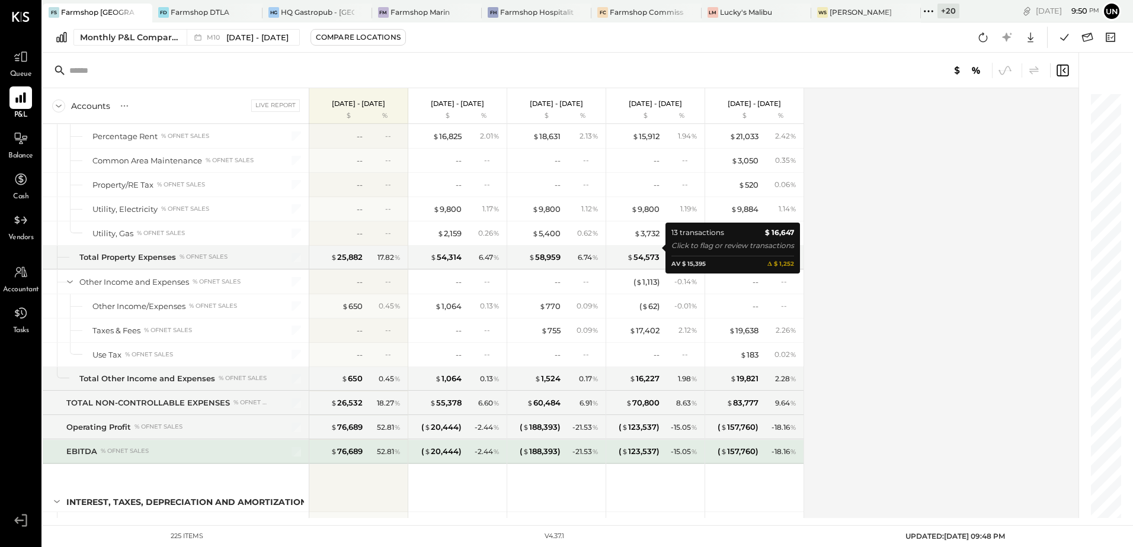
scroll to position [4658, 0]
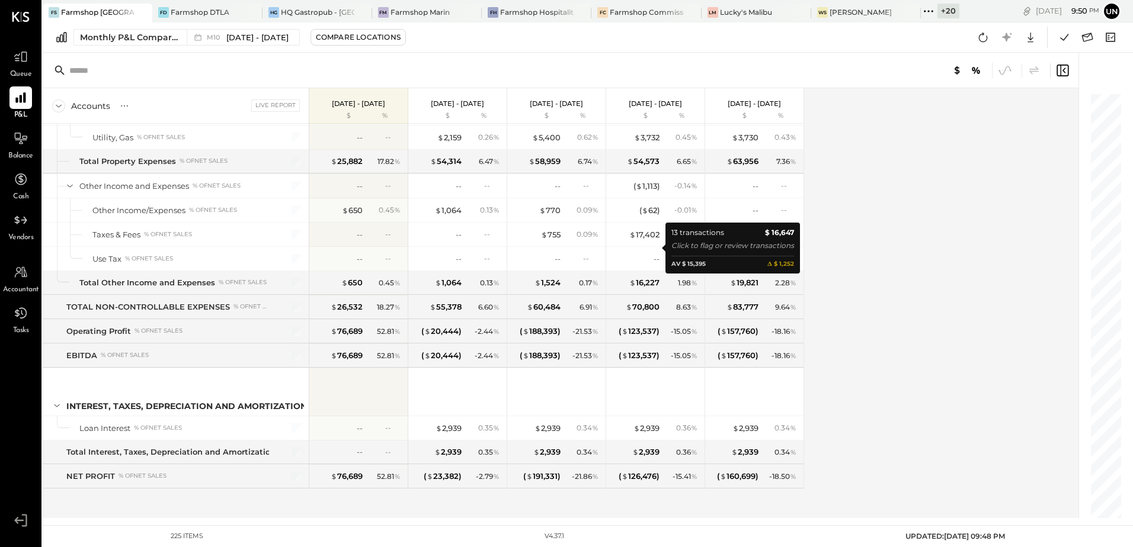
click at [918, 319] on div "Accounts S % GL Live Report [DATE] - [DATE] $ % [DATE] - [DATE] $ % [DATE] - [D…" at bounding box center [561, 303] width 1037 height 430
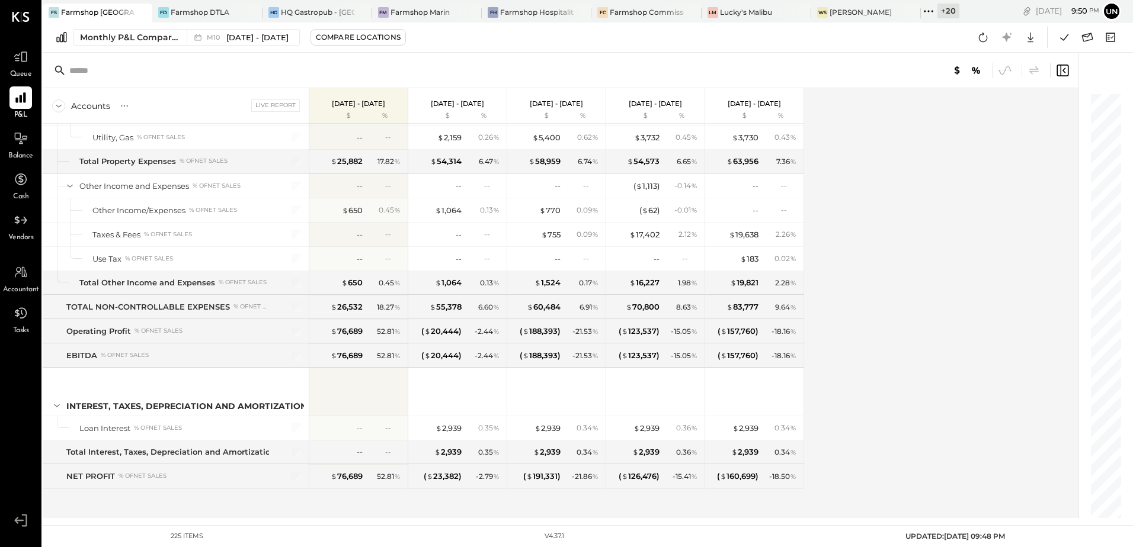
click at [882, 393] on div "Accounts S % GL Live Report [DATE] - [DATE] $ % [DATE] - [DATE] $ % [DATE] - [D…" at bounding box center [561, 303] width 1037 height 430
click at [824, 270] on div "Accounts S % GL Live Report [DATE] - [DATE] $ % [DATE] - [DATE] $ % [DATE] - [D…" at bounding box center [561, 303] width 1037 height 430
click at [985, 304] on div "Accounts S % GL Live Report [DATE] - [DATE] $ % [DATE] - [DATE] $ % [DATE] - [D…" at bounding box center [561, 303] width 1037 height 430
click at [882, 284] on div "Accounts S % GL Live Report [DATE] - [DATE] $ % [DATE] - [DATE] $ % [DATE] - [D…" at bounding box center [561, 303] width 1037 height 430
click at [1091, 39] on icon at bounding box center [1086, 37] width 15 height 15
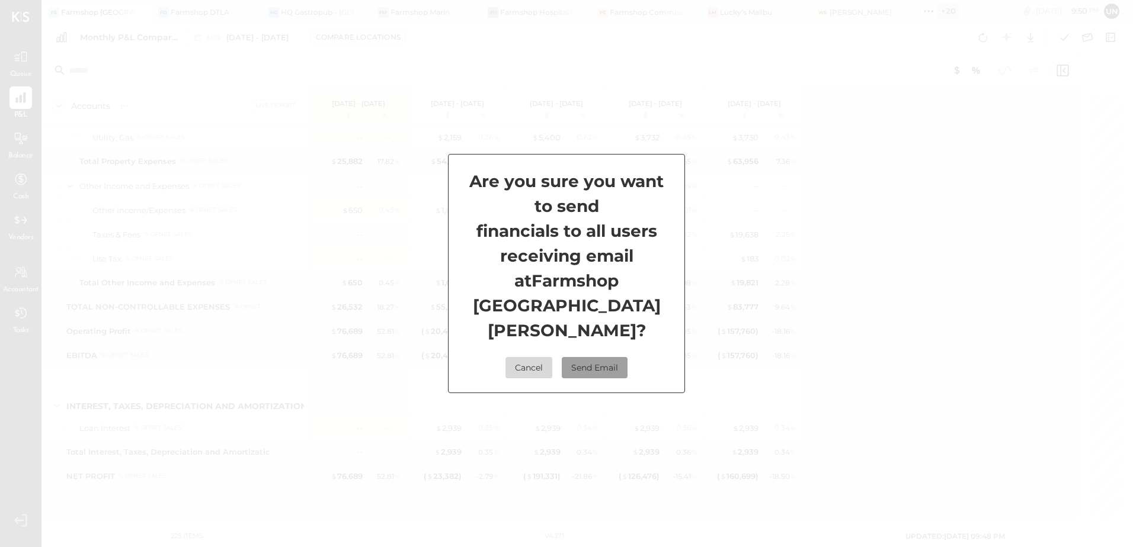
click at [619, 357] on button "Send Email" at bounding box center [595, 367] width 66 height 21
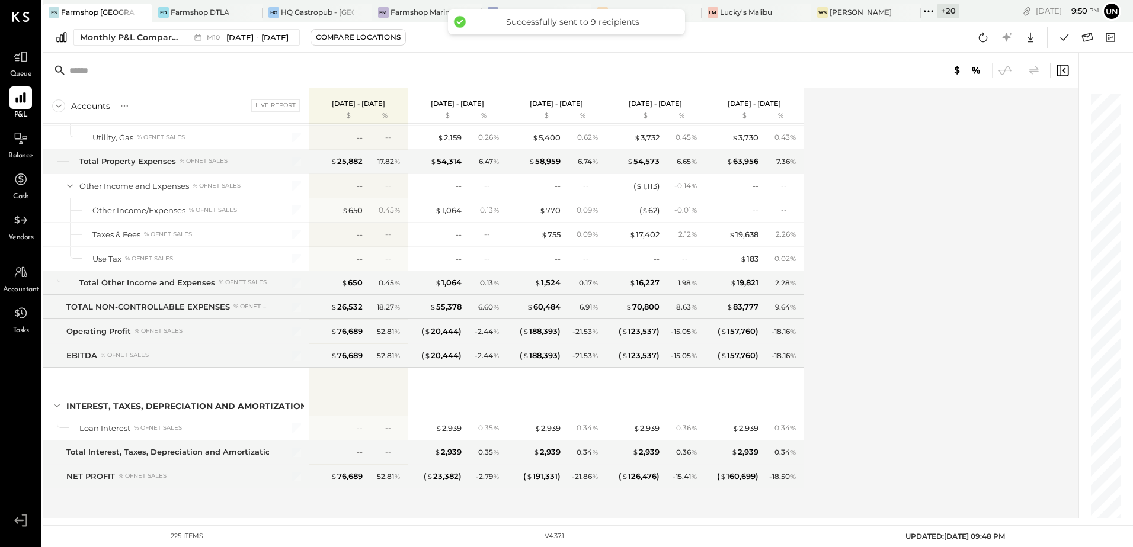
click at [871, 229] on div "Accounts S % GL Live Report [DATE] - [DATE] $ % [DATE] - [DATE] $ % [DATE] - [D…" at bounding box center [561, 303] width 1037 height 430
click at [933, 225] on div "Accounts S % GL Live Report [DATE] - [DATE] $ % [DATE] - [DATE] $ % [DATE] - [D…" at bounding box center [561, 303] width 1037 height 430
click at [200, 17] on div "Farmshop DTLA" at bounding box center [200, 12] width 59 height 10
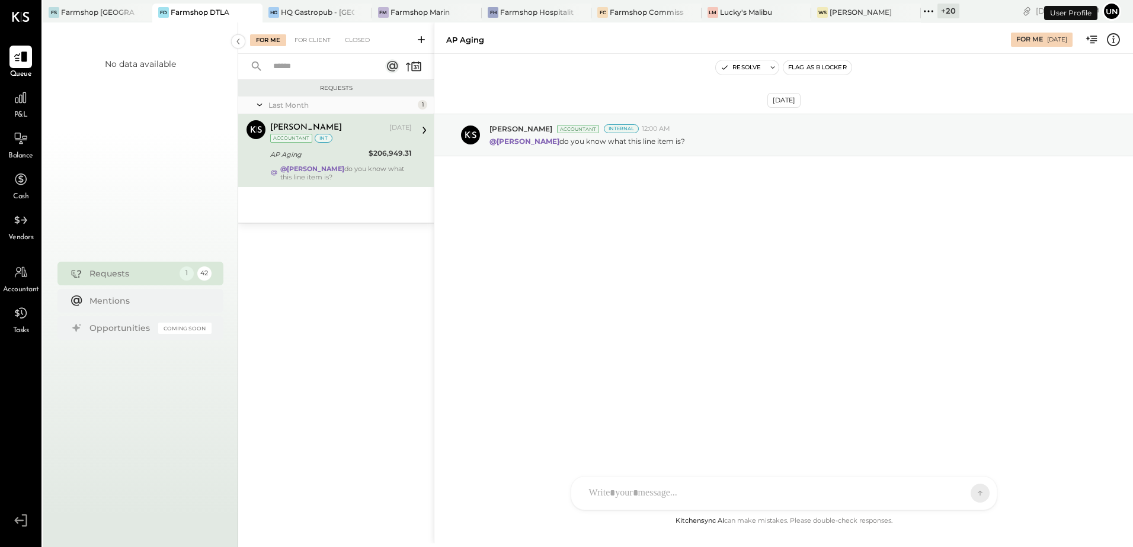
click at [14, 114] on span "P&L" at bounding box center [21, 115] width 14 height 11
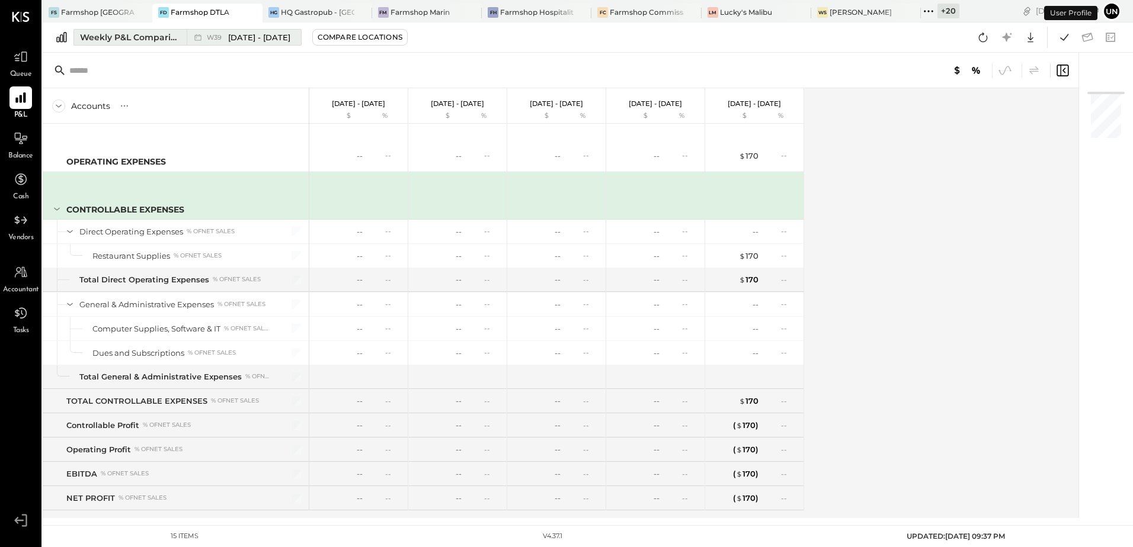
click at [133, 33] on div "Weekly P&L Comparison" at bounding box center [130, 37] width 100 height 12
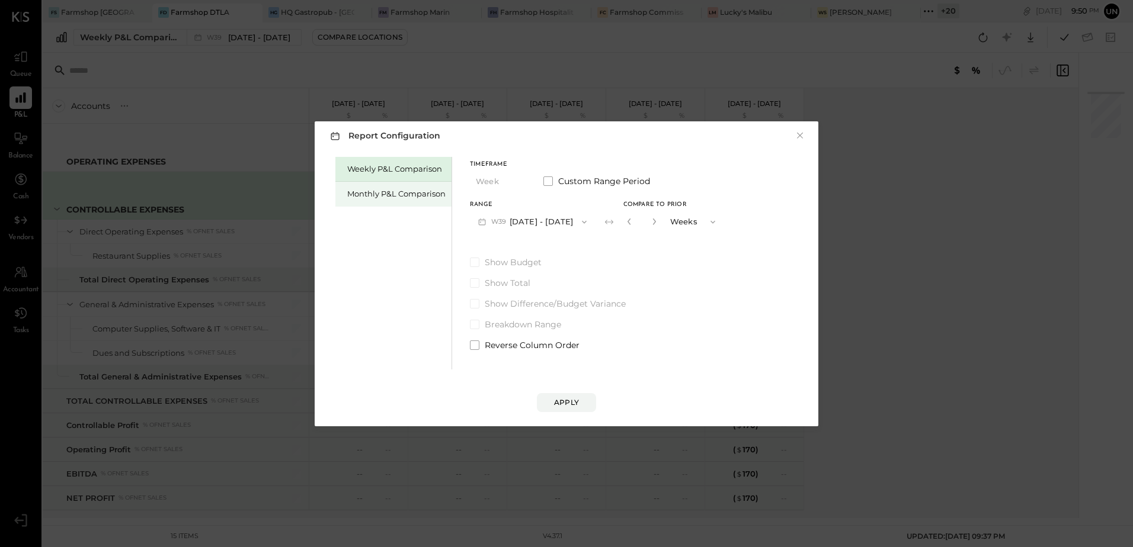
click at [362, 198] on div "Monthly P&L Comparison" at bounding box center [396, 193] width 98 height 11
click at [568, 219] on button "M09 [DATE] - [DATE]" at bounding box center [532, 222] width 125 height 22
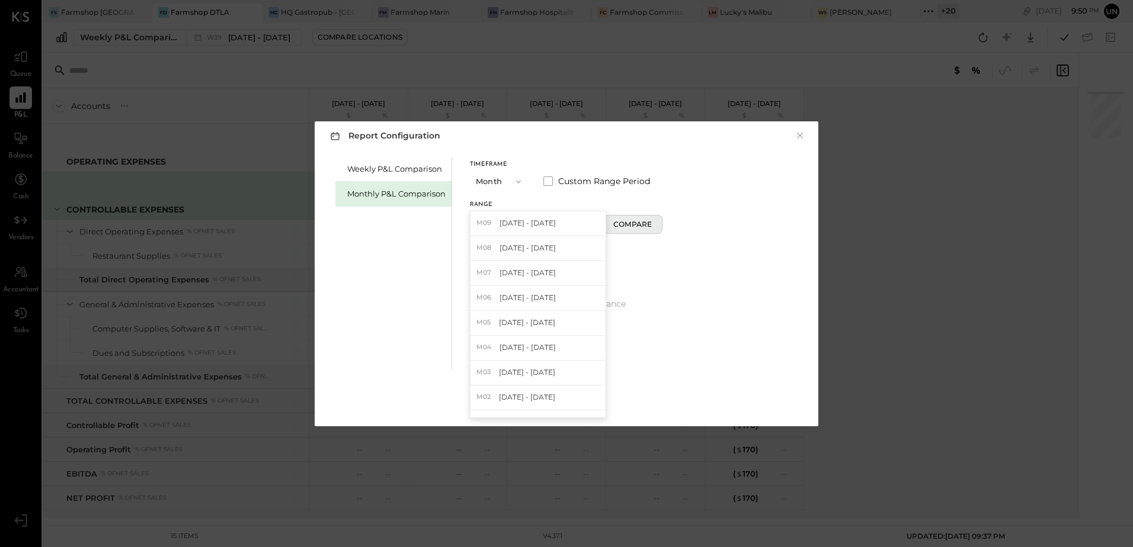
click at [643, 232] on button "Compare" at bounding box center [632, 224] width 59 height 19
click at [650, 224] on icon "button" at bounding box center [653, 221] width 7 height 7
type input "*"
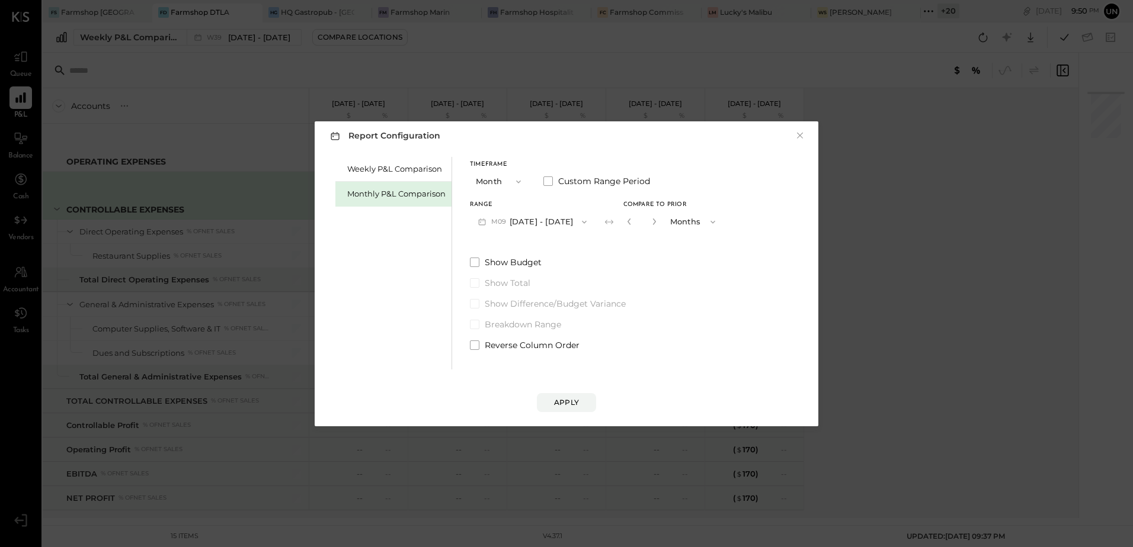
click at [588, 414] on div "Report Configuration × Weekly P&L Comparison Monthly P&L Comparison Timeframe M…" at bounding box center [567, 273] width 504 height 305
click at [577, 402] on div "Apply" at bounding box center [566, 403] width 25 height 10
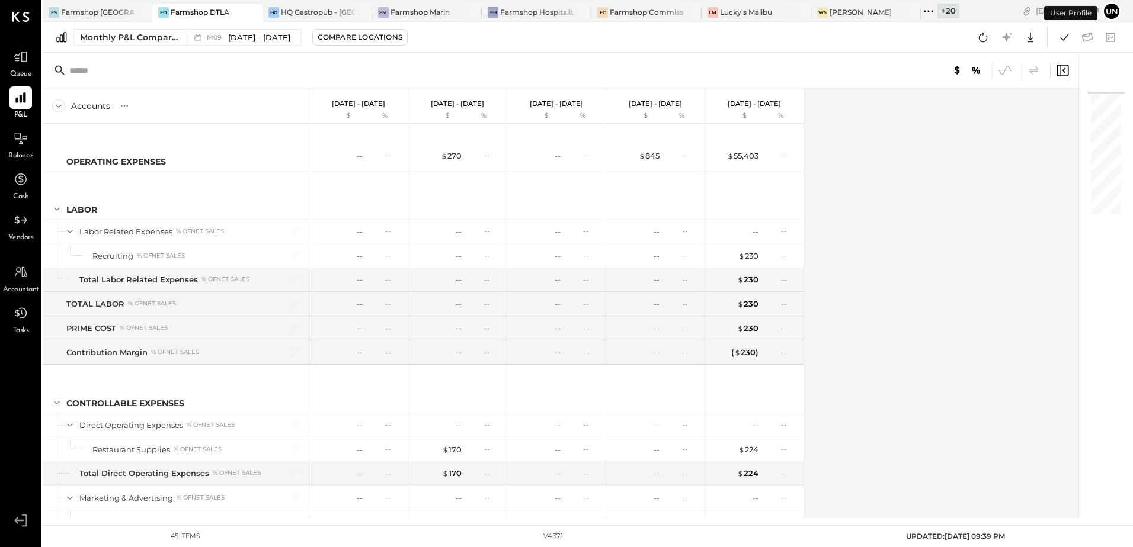
click at [946, 224] on div "Accounts S % GL [DATE] - [DATE] $ % [DATE] - [DATE] $ % [DATE] - [DATE] $ % [DA…" at bounding box center [561, 303] width 1037 height 430
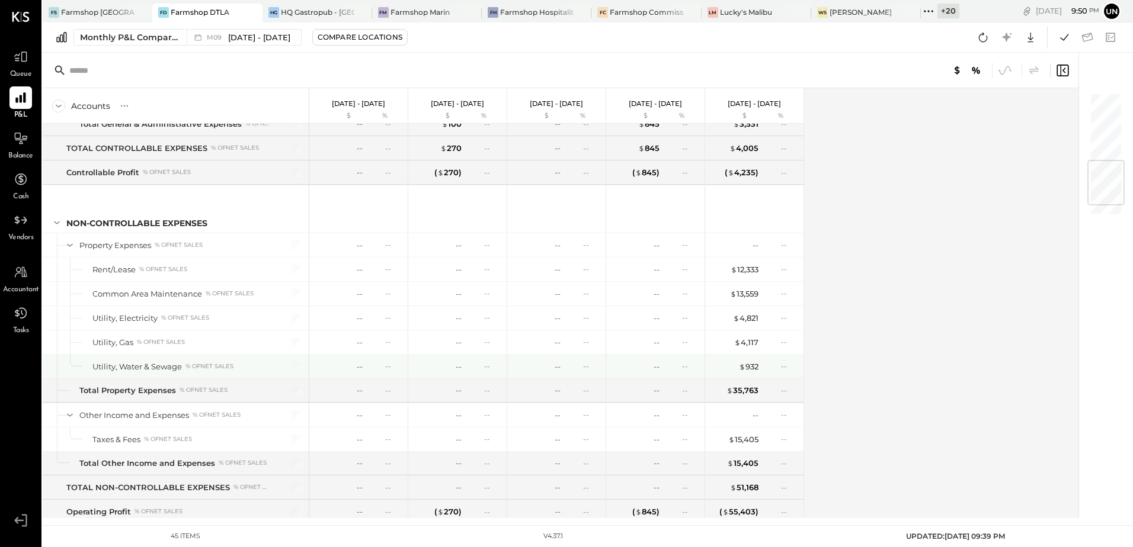
scroll to position [677, 0]
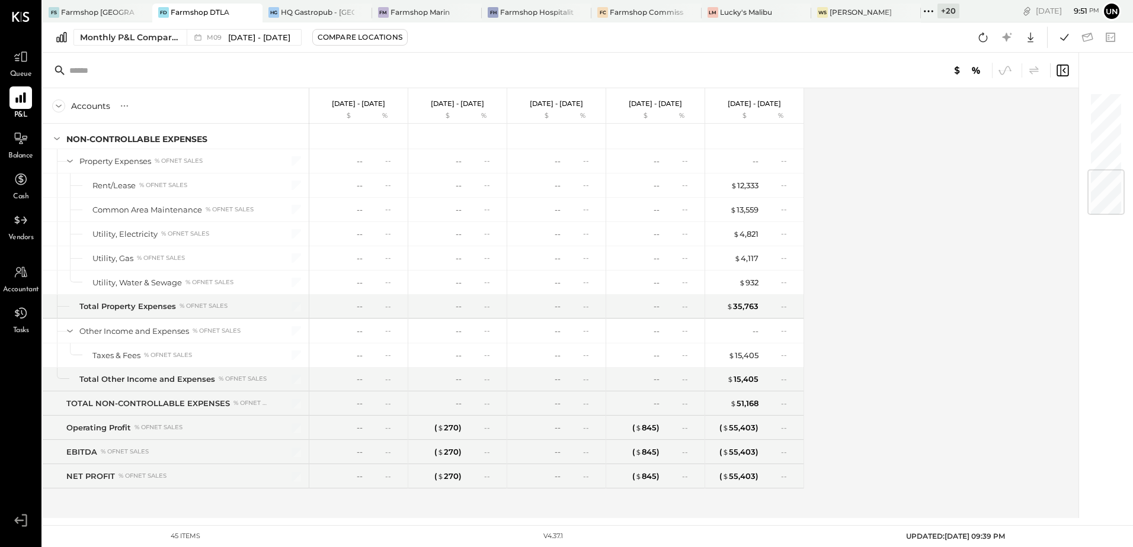
click at [895, 281] on div "Accounts S % GL [DATE] - [DATE] $ % [DATE] - [DATE] $ % [DATE] - [DATE] $ % [DA…" at bounding box center [561, 303] width 1037 height 430
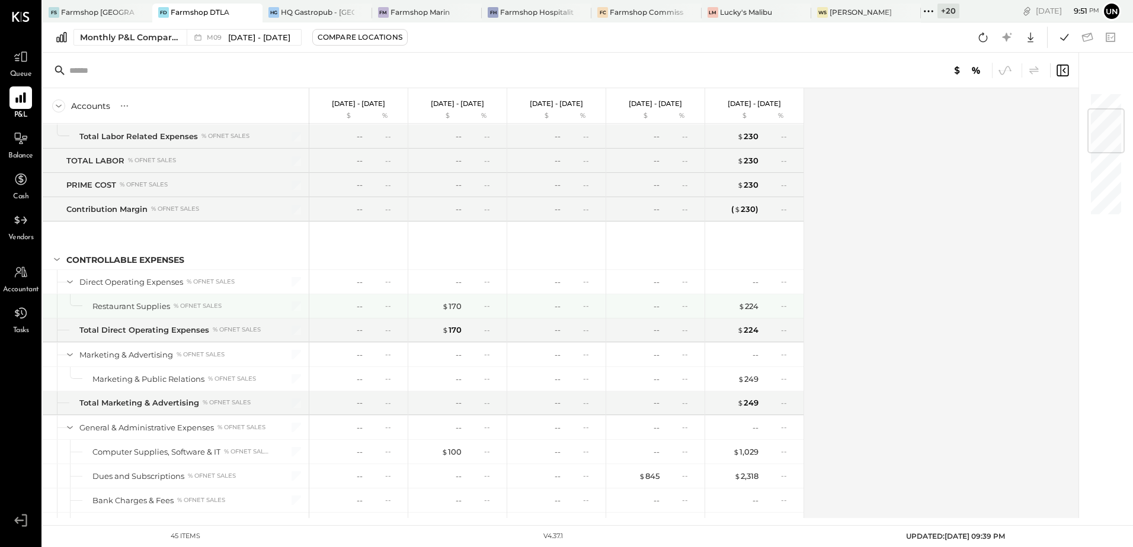
scroll to position [0, 0]
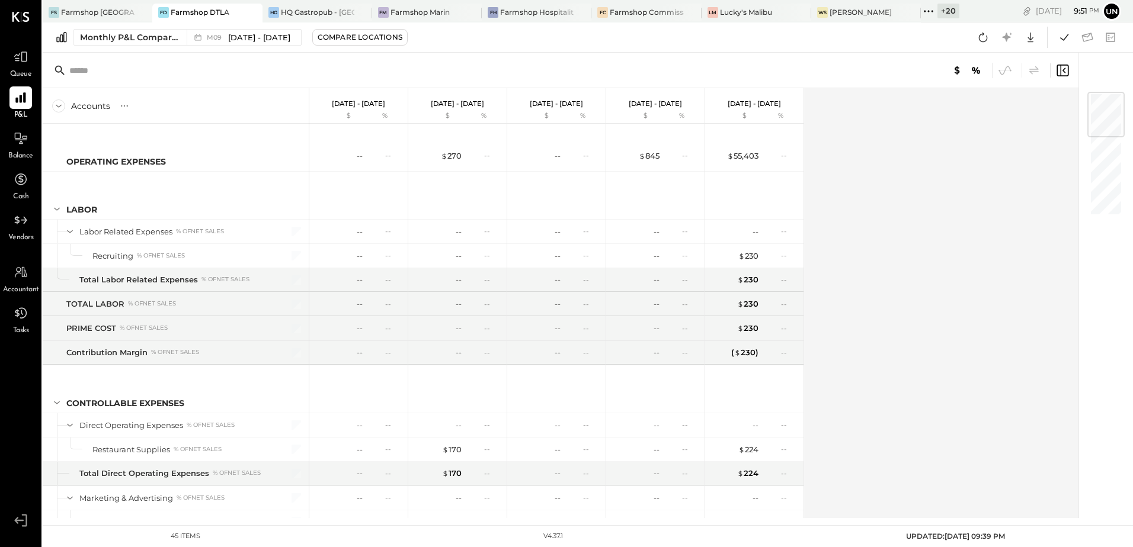
click at [855, 283] on div "Accounts S % GL [DATE] - [DATE] $ % [DATE] - [DATE] $ % [DATE] - [DATE] $ % [DA…" at bounding box center [561, 303] width 1037 height 430
click at [960, 197] on div "Accounts S % GL [DATE] - [DATE] $ % [DATE] - [DATE] $ % [DATE] - [DATE] $ % [DA…" at bounding box center [561, 303] width 1037 height 430
click at [984, 39] on icon at bounding box center [982, 37] width 15 height 15
click at [900, 207] on div "Accounts S % GL [DATE] - [DATE] $ % [DATE] - [DATE] $ % [DATE] - [DATE] $ % [DA…" at bounding box center [561, 303] width 1037 height 430
click at [1059, 42] on icon at bounding box center [1063, 37] width 15 height 15
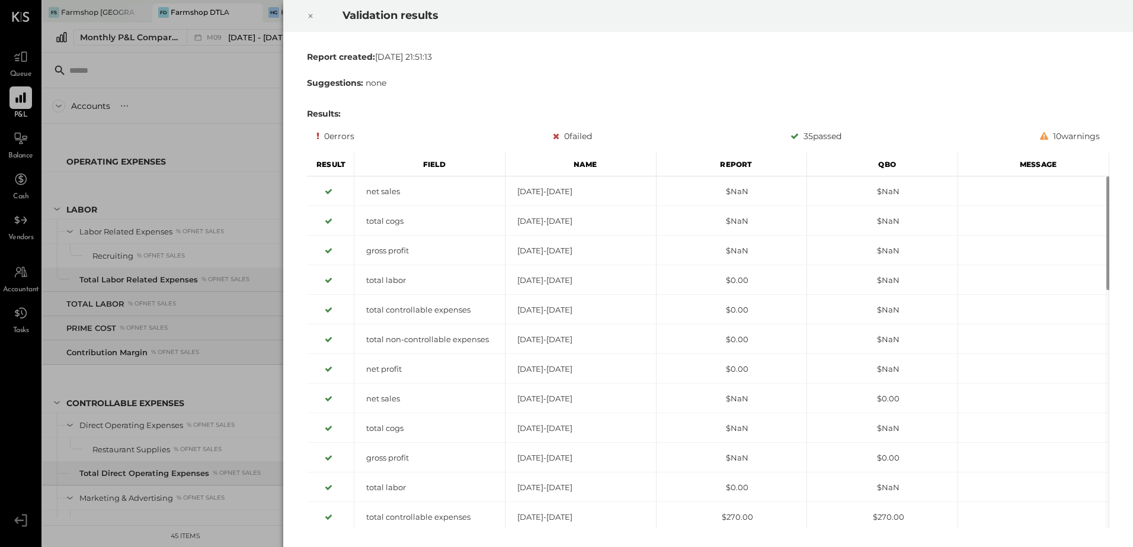
click at [307, 18] on icon at bounding box center [310, 16] width 7 height 14
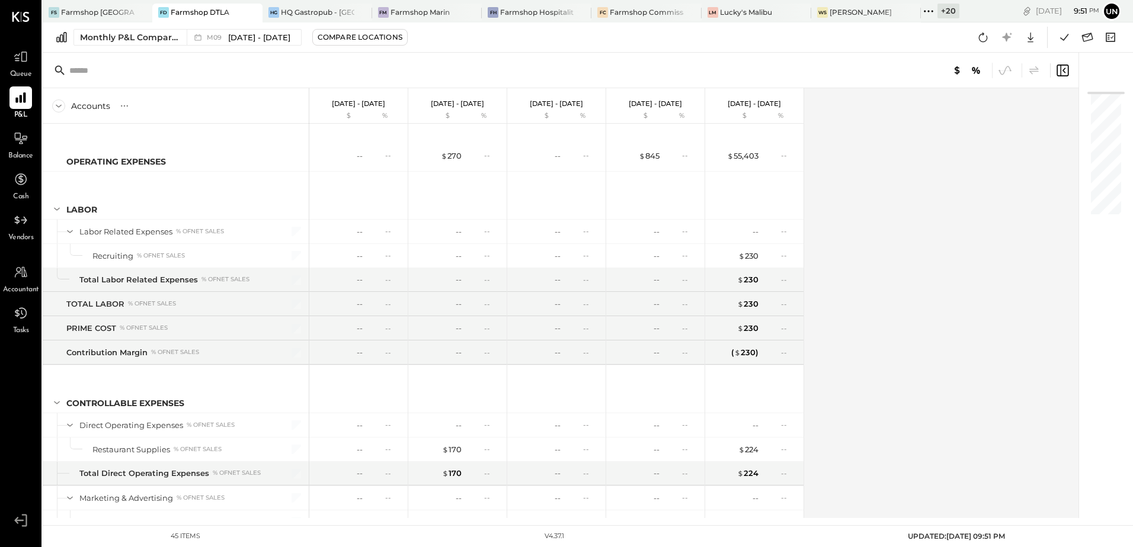
drag, startPoint x: 989, startPoint y: 206, endPoint x: 960, endPoint y: 201, distance: 28.9
click at [989, 207] on div "Accounts S % GL [DATE] - [DATE] $ % [DATE] - [DATE] $ % [DATE] - [DATE] $ % [DA…" at bounding box center [561, 303] width 1037 height 430
click at [934, 249] on div "Accounts S % GL [DATE] - [DATE] $ % [DATE] - [DATE] $ % [DATE] - [DATE] $ % [DA…" at bounding box center [561, 303] width 1037 height 430
click at [948, 284] on div "Accounts S % GL [DATE] - [DATE] $ % [DATE] - [DATE] $ % [DATE] - [DATE] $ % [DA…" at bounding box center [561, 303] width 1037 height 430
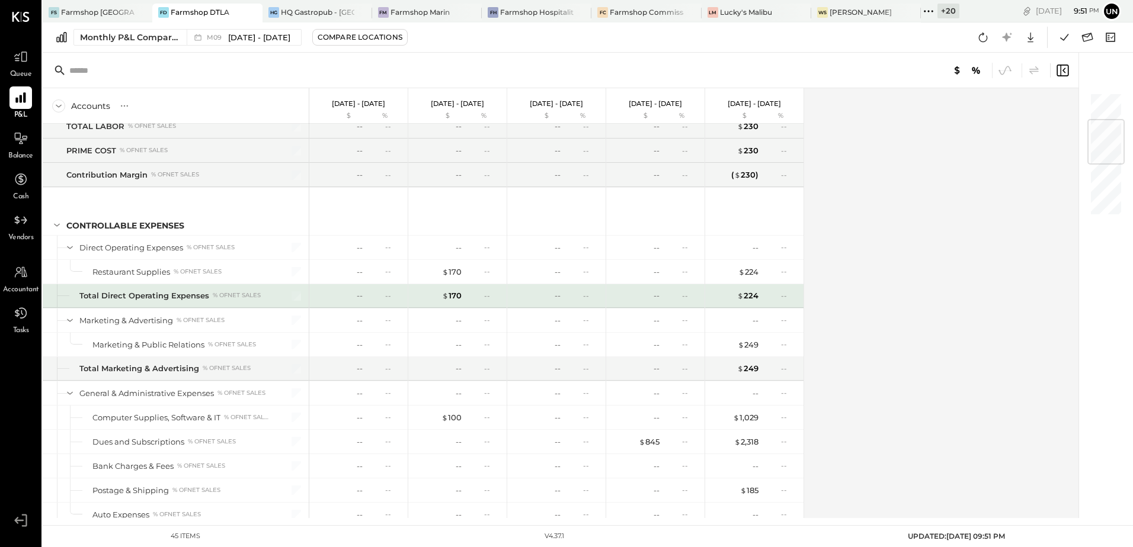
scroll to position [237, 0]
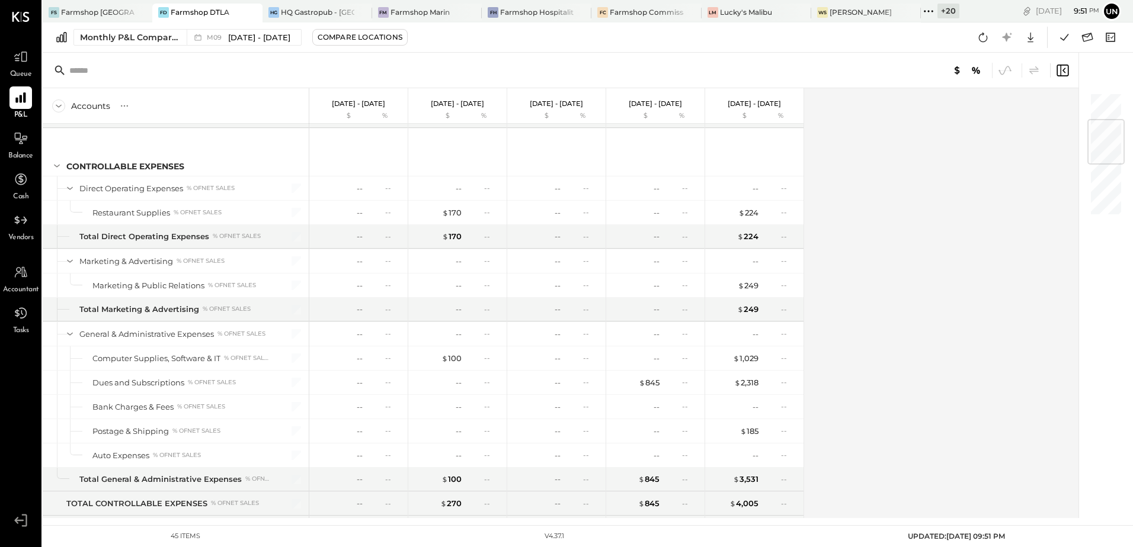
click at [848, 187] on div "Accounts S % GL [DATE] - [DATE] $ % [DATE] - [DATE] $ % [DATE] - [DATE] $ % [DA…" at bounding box center [561, 303] width 1037 height 430
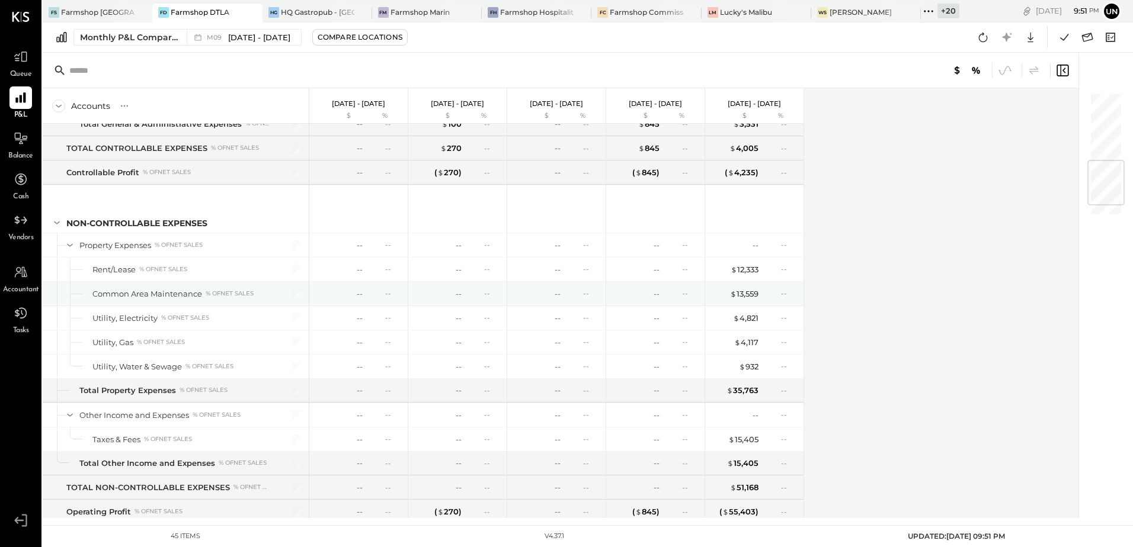
scroll to position [677, 0]
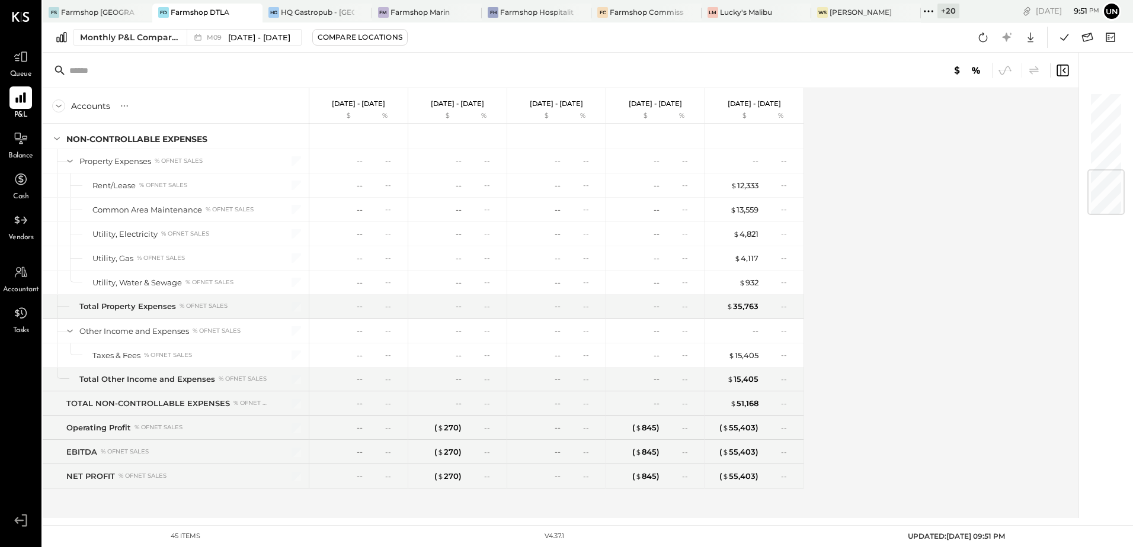
click at [947, 277] on div "Accounts S % GL [DATE] - [DATE] $ % [DATE] - [DATE] $ % [DATE] - [DATE] $ % [DA…" at bounding box center [561, 303] width 1037 height 430
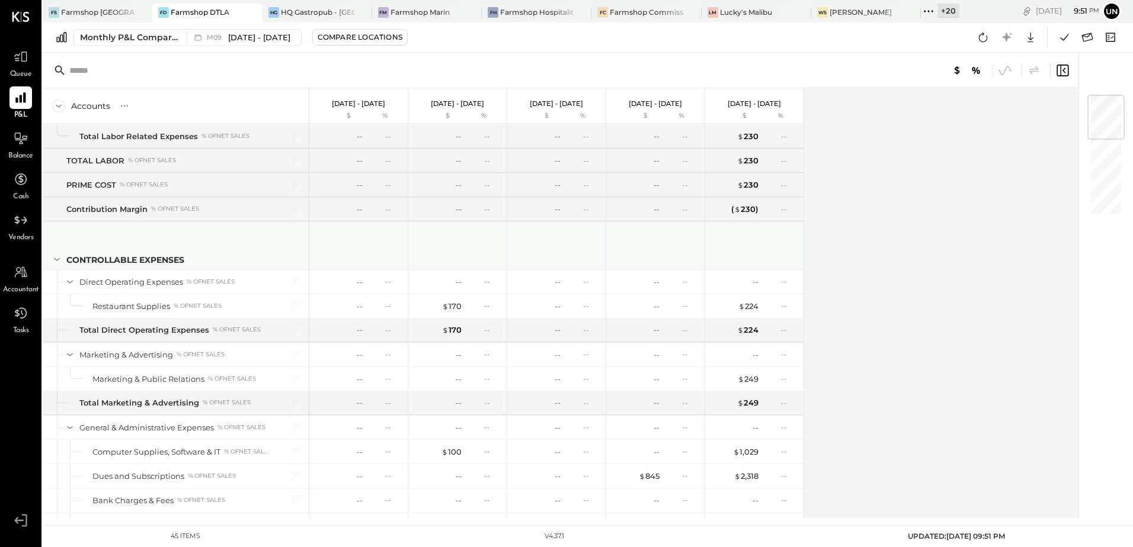
scroll to position [0, 0]
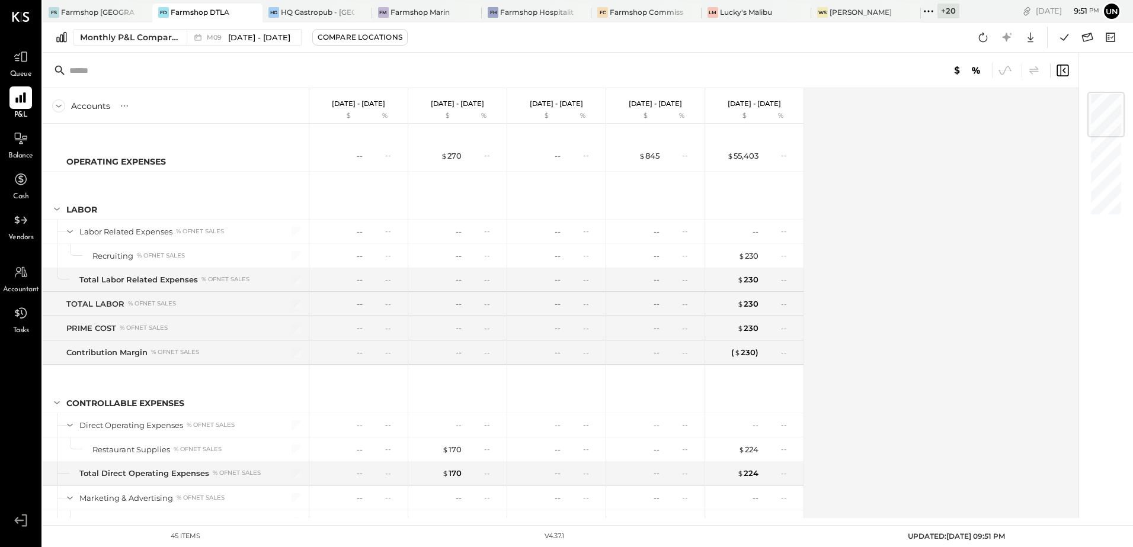
click at [919, 220] on div "Accounts S % GL [DATE] - [DATE] $ % [DATE] - [DATE] $ % [DATE] - [DATE] $ % [DA…" at bounding box center [561, 303] width 1037 height 430
click at [1090, 36] on icon at bounding box center [1086, 37] width 15 height 15
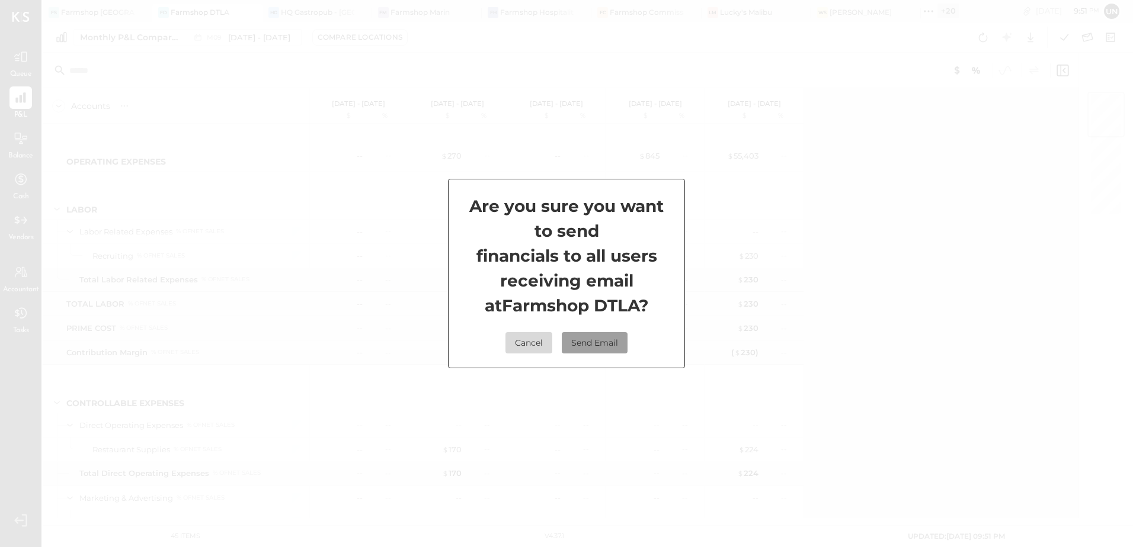
click at [623, 333] on button "Send Email" at bounding box center [595, 342] width 66 height 21
